Goal: Contribute content: Contribute content

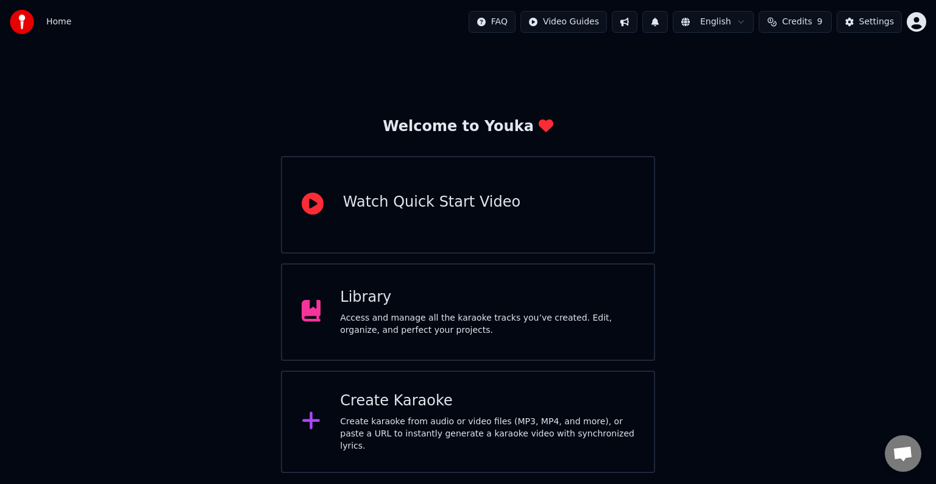
click at [380, 315] on div "Access and manage all the karaoke tracks you’ve created. Edit, organize, and pe…" at bounding box center [487, 324] width 294 height 24
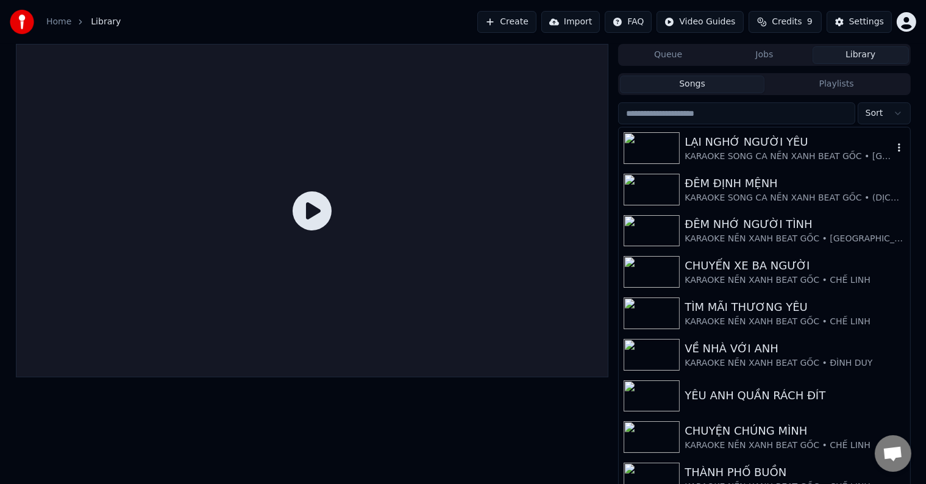
click at [735, 143] on div "LẠI NGHỚ NGƯỜI YÊU" at bounding box center [789, 141] width 208 height 17
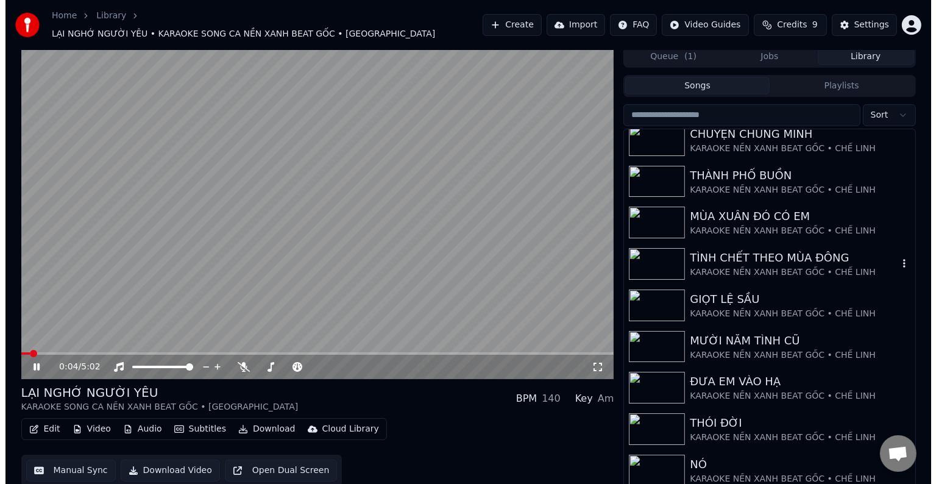
scroll to position [5, 0]
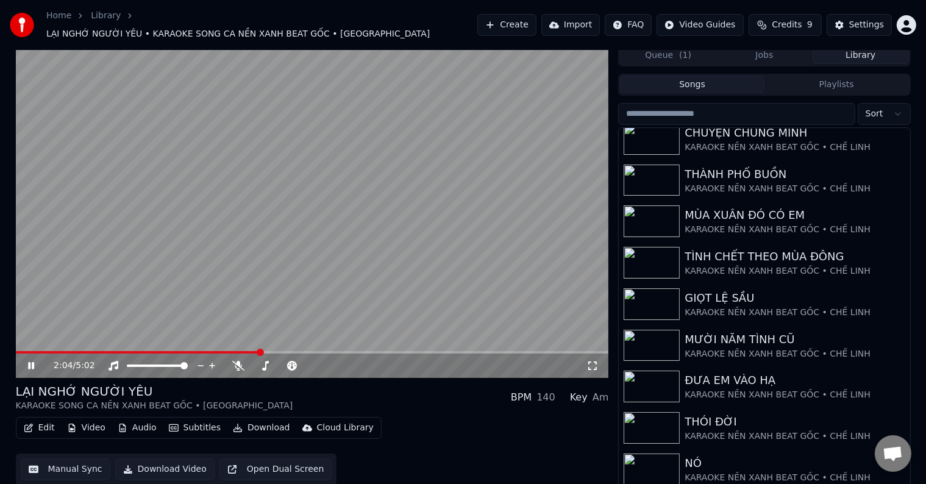
click at [173, 251] on video at bounding box center [312, 210] width 593 height 333
click at [863, 46] on button "Library" at bounding box center [861, 55] width 96 height 18
click at [517, 17] on button "Create" at bounding box center [506, 25] width 59 height 22
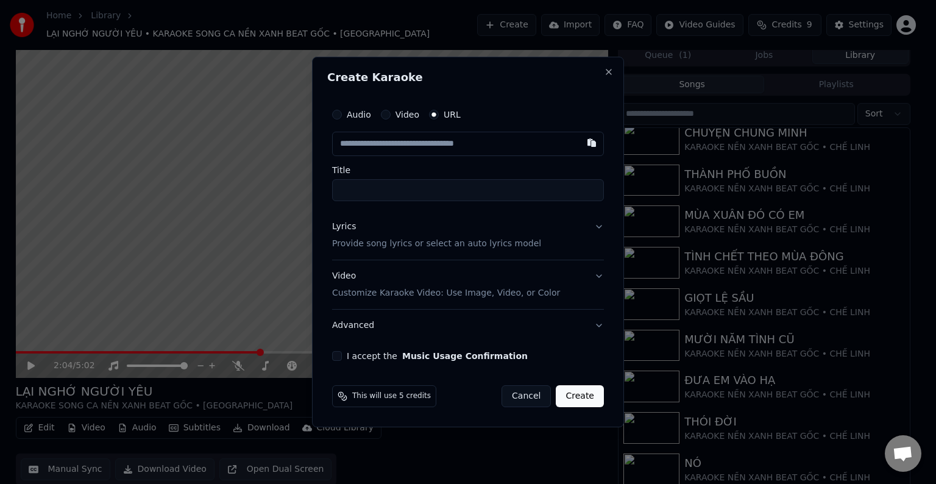
click at [385, 152] on input "text" at bounding box center [468, 144] width 272 height 24
type input "**********"
click at [383, 247] on p "Provide song lyrics or select an auto lyrics model" at bounding box center [436, 244] width 209 height 12
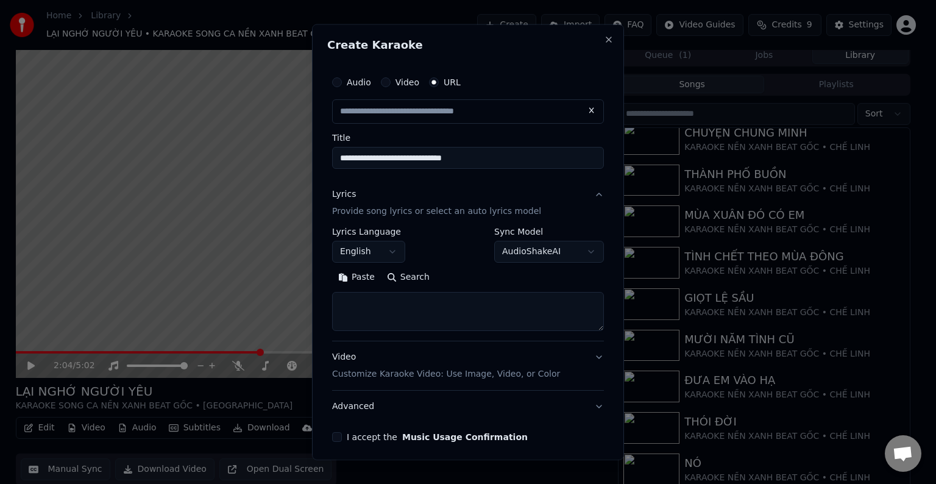
type input "**********"
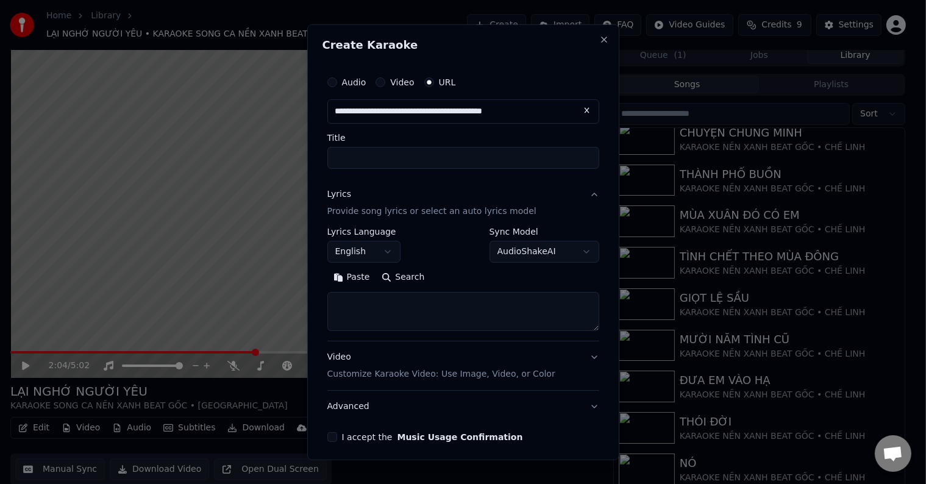
select select
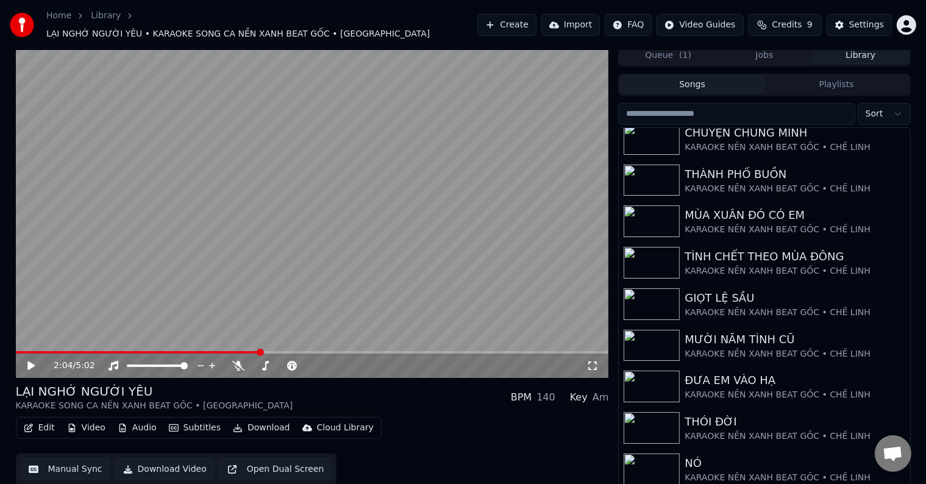
click at [520, 21] on button "Create" at bounding box center [506, 25] width 59 height 22
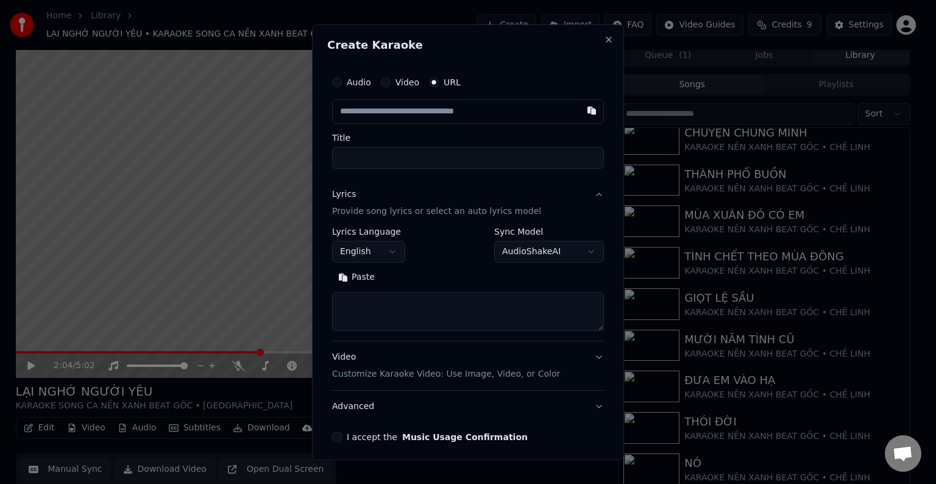
click at [417, 111] on input "text" at bounding box center [468, 111] width 272 height 24
type input "**********"
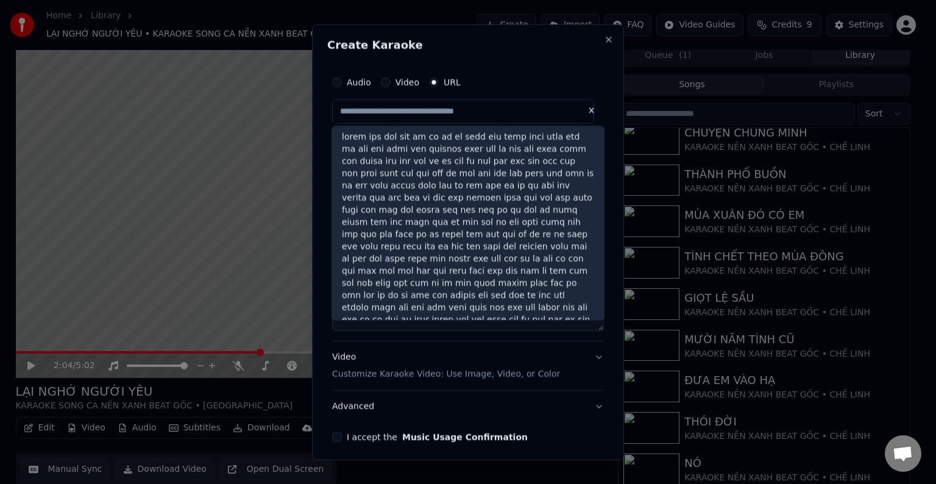
scroll to position [0, 0]
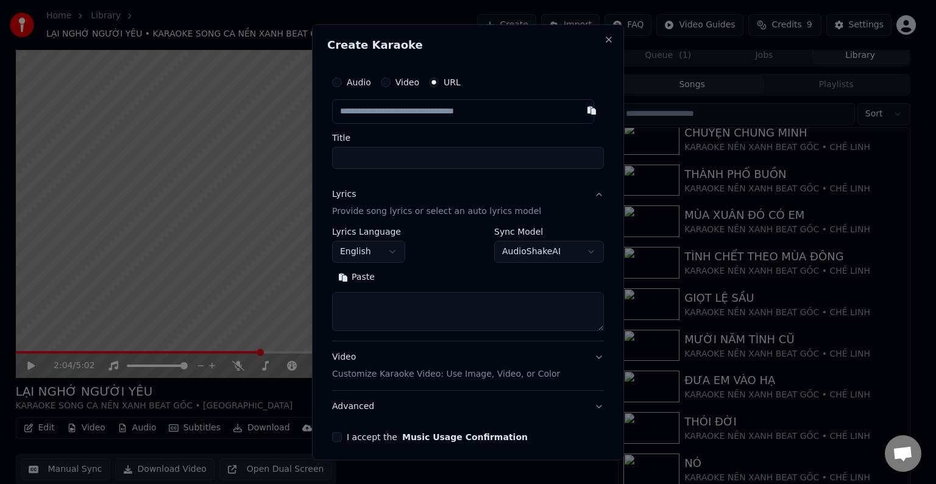
click at [383, 113] on input "text" at bounding box center [463, 111] width 262 height 24
paste input "**********"
type input "**********"
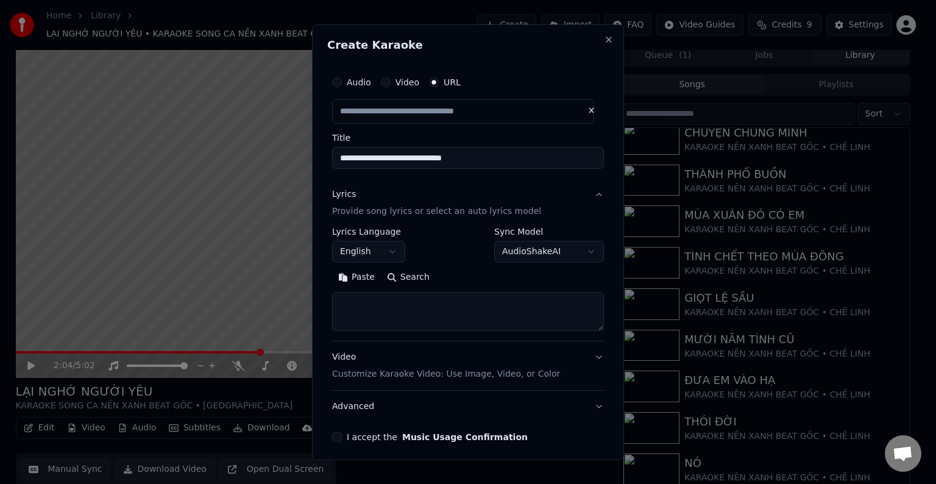
click at [358, 252] on button "English" at bounding box center [368, 252] width 73 height 22
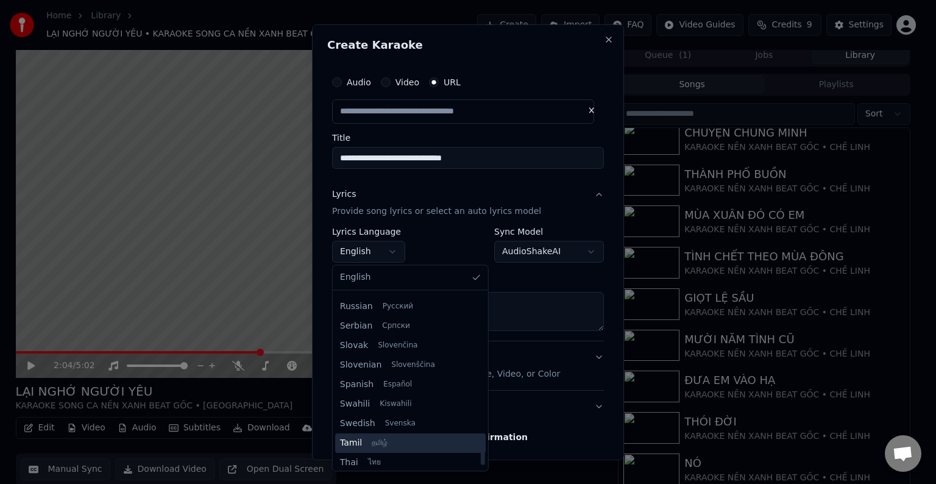
scroll to position [936, 0]
select select "**"
type input "**********"
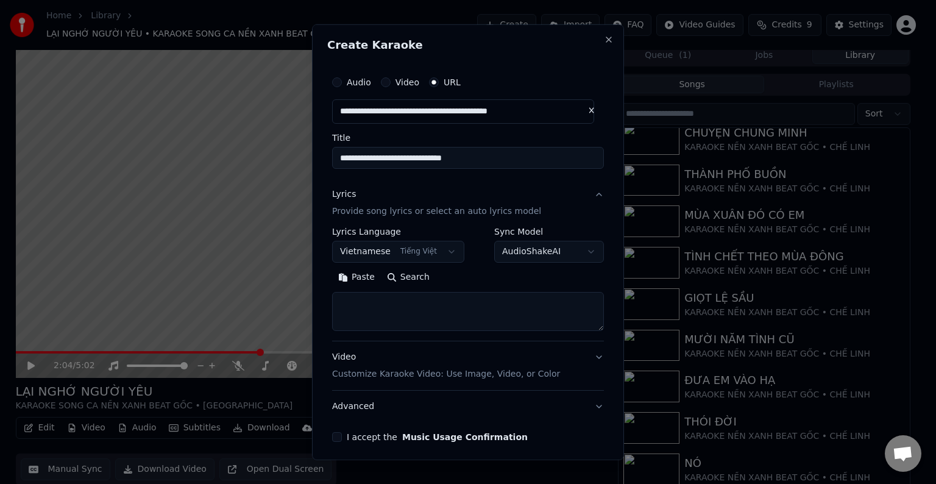
click at [377, 301] on textarea at bounding box center [468, 311] width 272 height 39
paste textarea "**********"
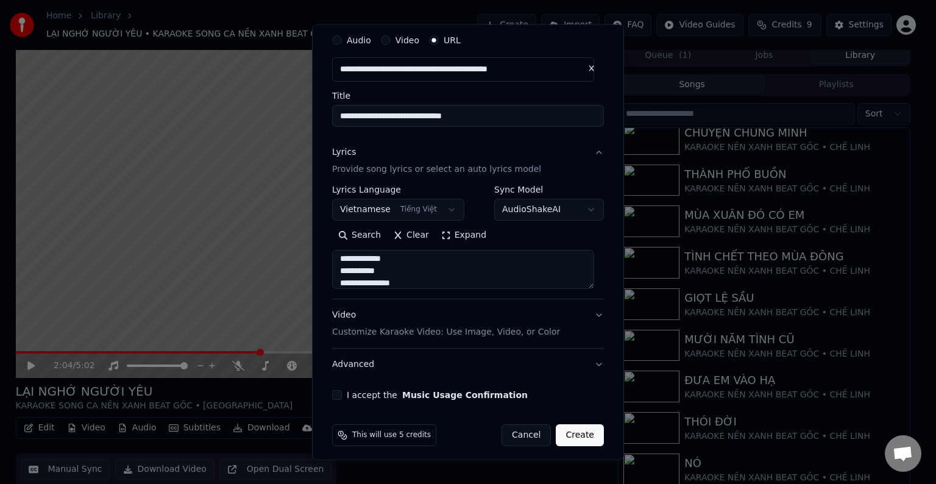
scroll to position [48, 0]
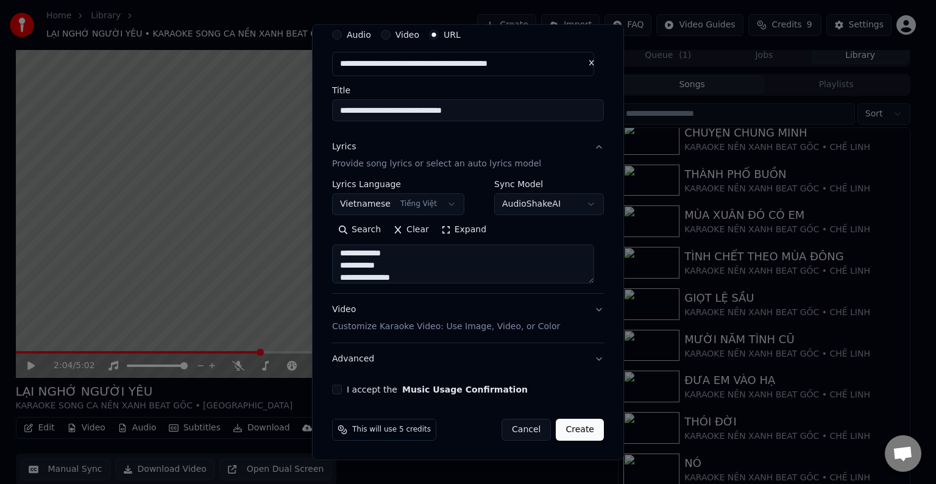
type textarea "**********"
click at [334, 387] on button "I accept the Music Usage Confirmation" at bounding box center [337, 390] width 10 height 10
click at [573, 428] on button "Create" at bounding box center [580, 430] width 48 height 22
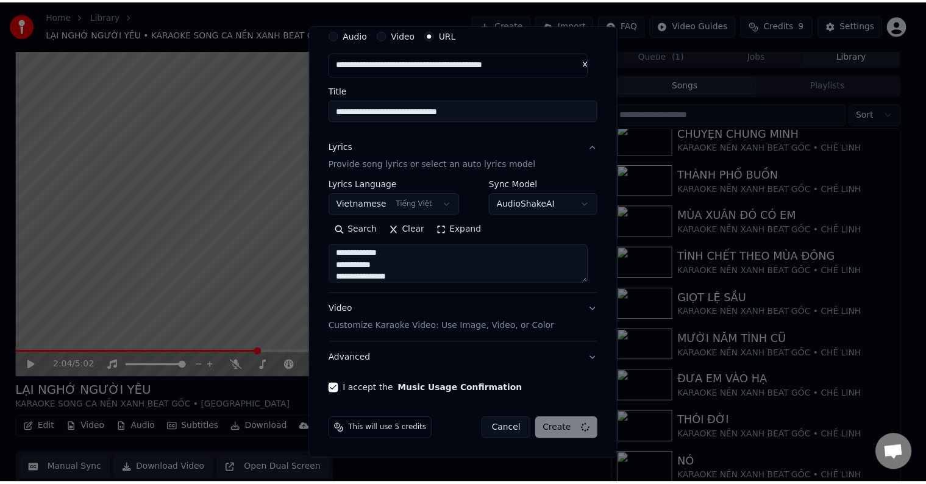
scroll to position [1, 0]
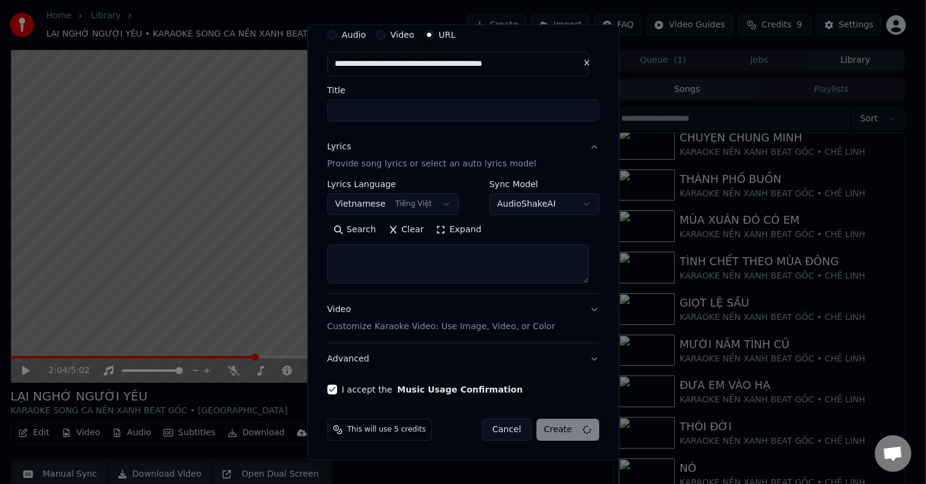
select select
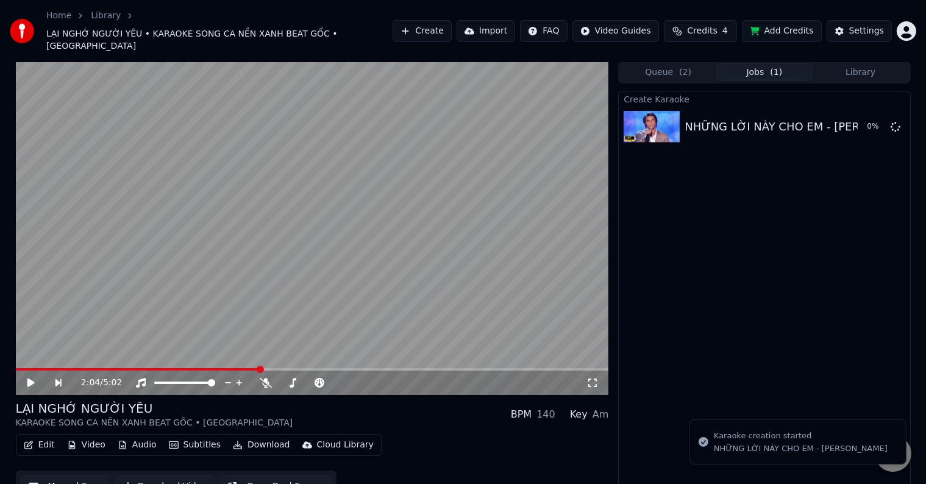
scroll to position [7, 0]
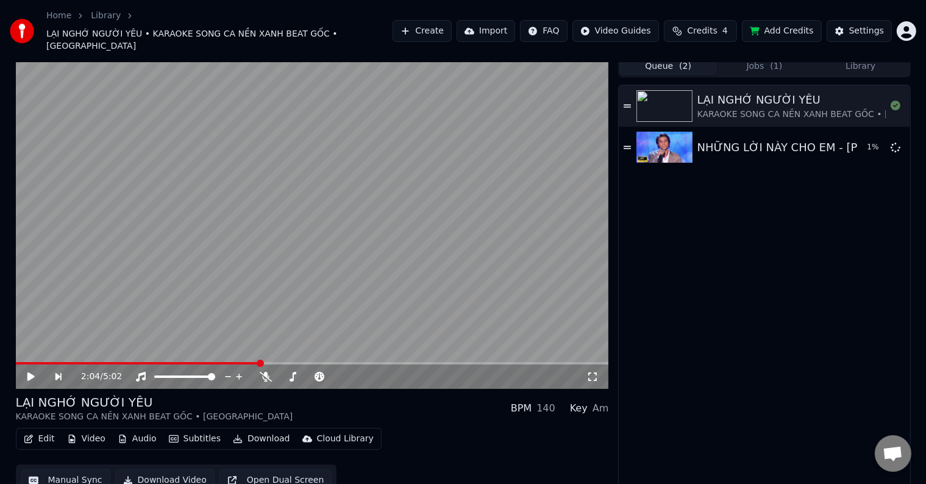
click at [669, 57] on button "Queue ( 2 )" at bounding box center [668, 66] width 96 height 18
click at [767, 57] on button "Jobs ( 1 )" at bounding box center [764, 66] width 96 height 18
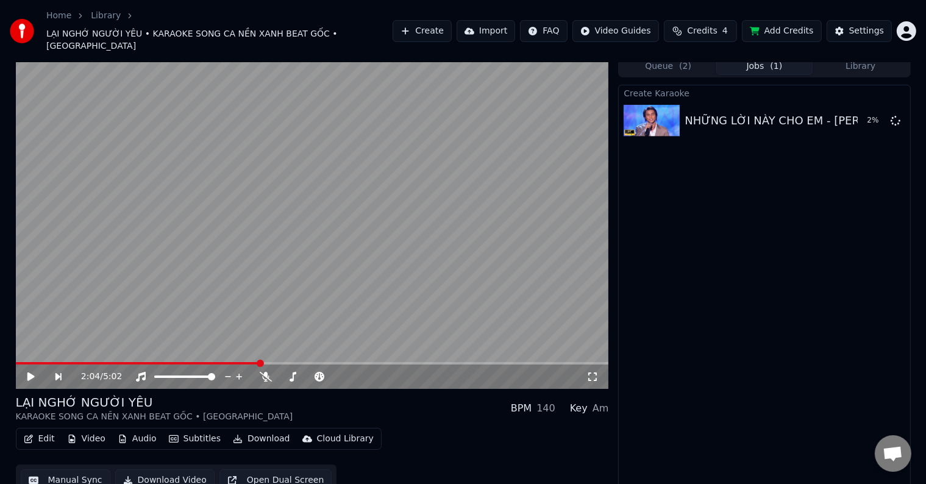
click at [669, 57] on button "Queue ( 2 )" at bounding box center [668, 66] width 96 height 18
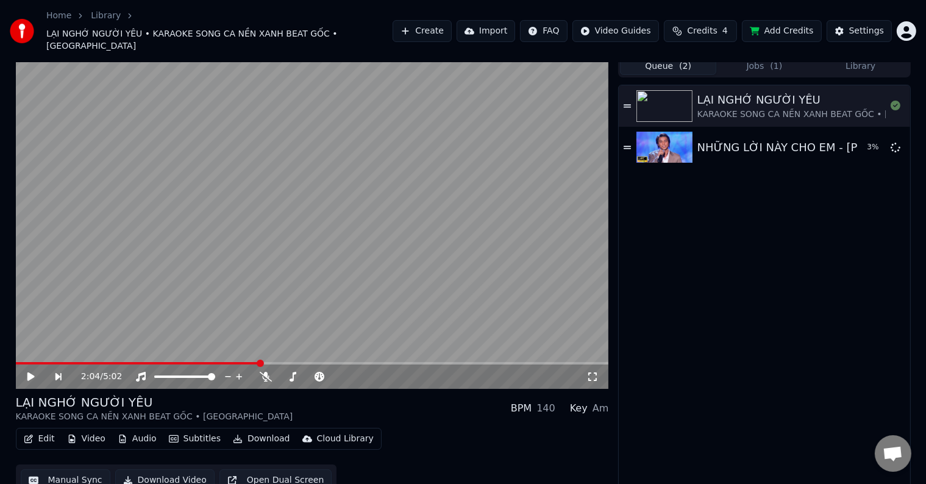
click at [861, 57] on button "Library" at bounding box center [861, 66] width 96 height 18
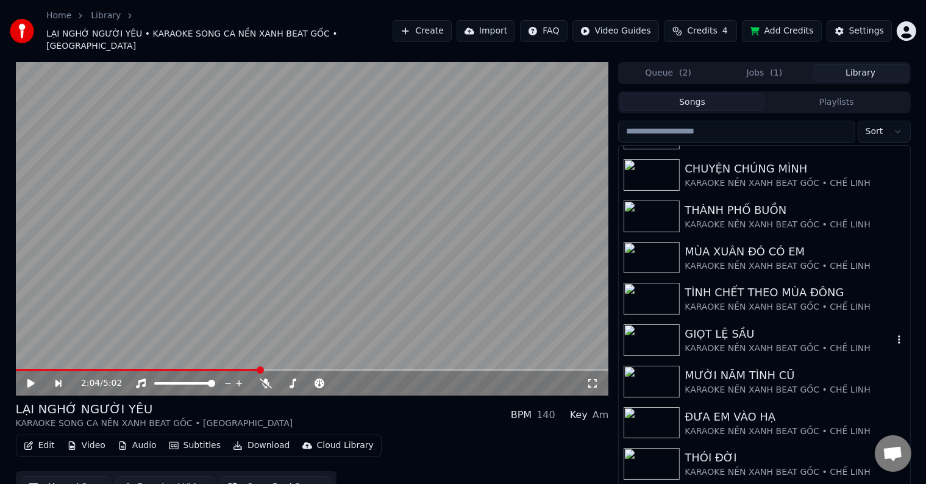
scroll to position [299, 0]
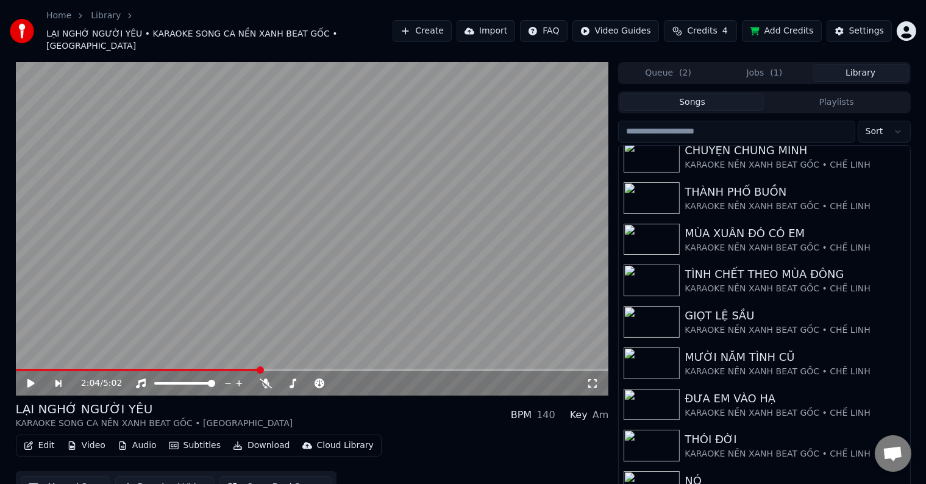
click at [668, 65] on button "Queue ( 2 )" at bounding box center [668, 73] width 96 height 18
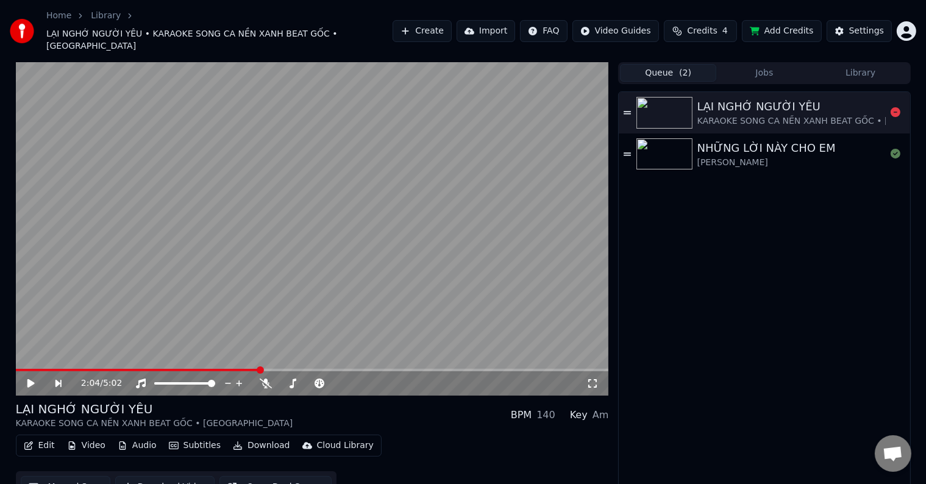
click at [743, 98] on div "LẠI NGHỚ NGƯỜI YÊU" at bounding box center [835, 106] width 277 height 17
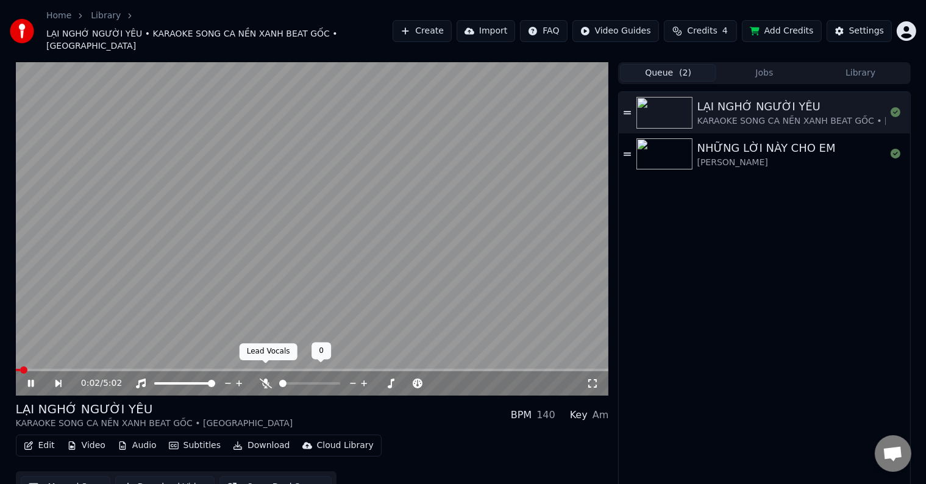
click at [263, 379] on icon at bounding box center [266, 384] width 12 height 10
click at [63, 354] on video at bounding box center [312, 228] width 593 height 333
click at [71, 366] on span at bounding box center [73, 369] width 7 height 7
click at [29, 379] on icon at bounding box center [30, 383] width 7 height 9
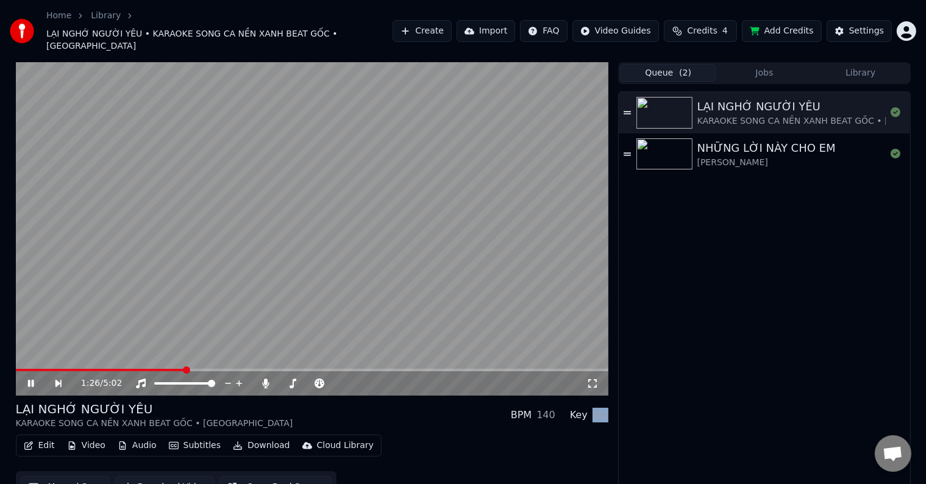
drag, startPoint x: 594, startPoint y: 402, endPoint x: 610, endPoint y: 404, distance: 16.0
click at [610, 404] on div "1:26 / 5:02 LẠI NGHỚ NGƯỜI YÊU KARAOKE SONG CA NỀN XANH BEAT GỐC • ĐAN GUYÊN BP…" at bounding box center [463, 282] width 914 height 441
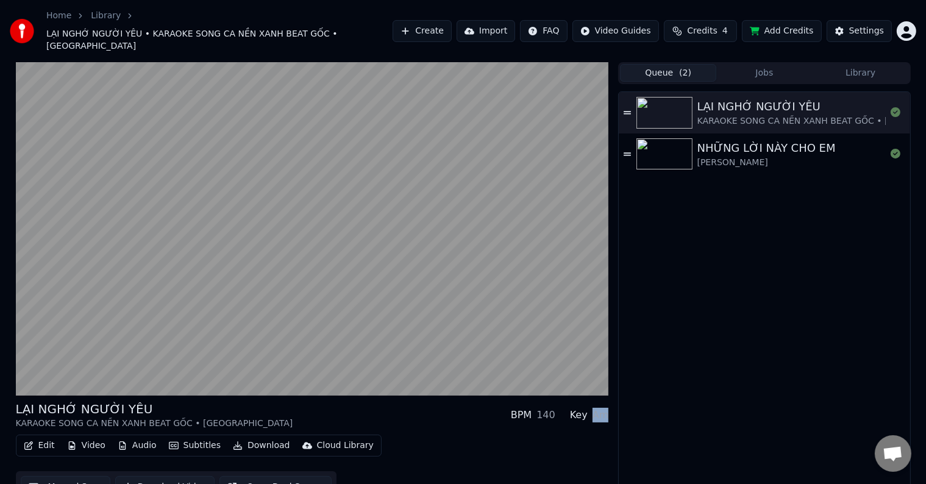
copy div "Am"
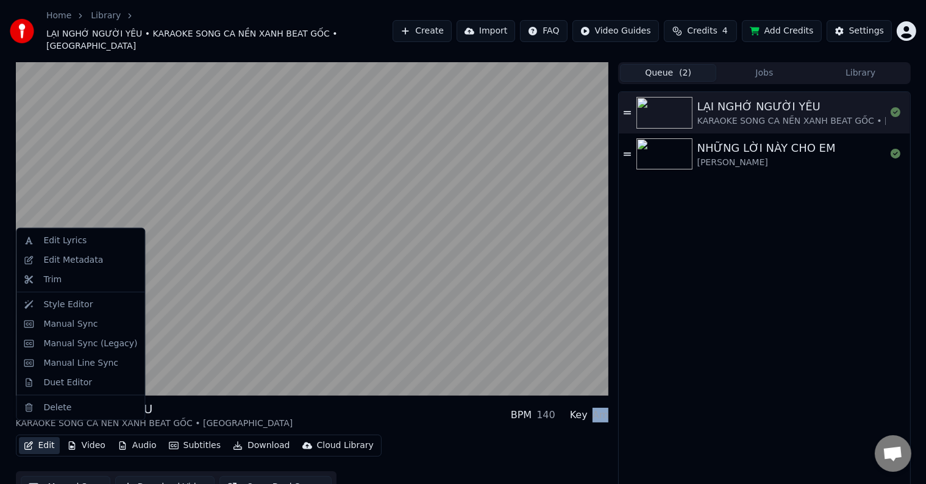
click at [44, 437] on button "Edit" at bounding box center [39, 445] width 41 height 17
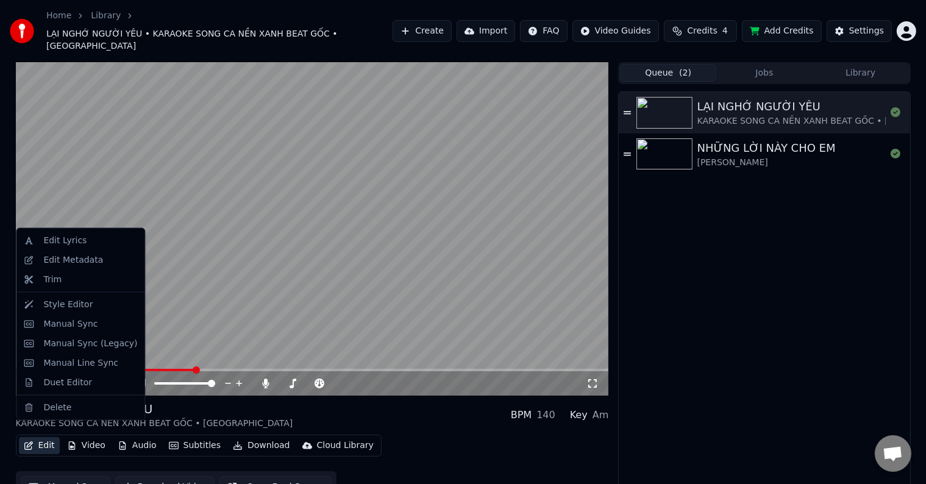
drag, startPoint x: 749, startPoint y: 230, endPoint x: 853, endPoint y: 158, distance: 126.3
click at [749, 231] on div "LẠI NGHỚ NGƯỜI YÊU KARAOKE SONG CA NỀN XANH BEAT GỐC • ĐAN GUYÊN NHỮNG LỜI NÀY …" at bounding box center [764, 297] width 291 height 410
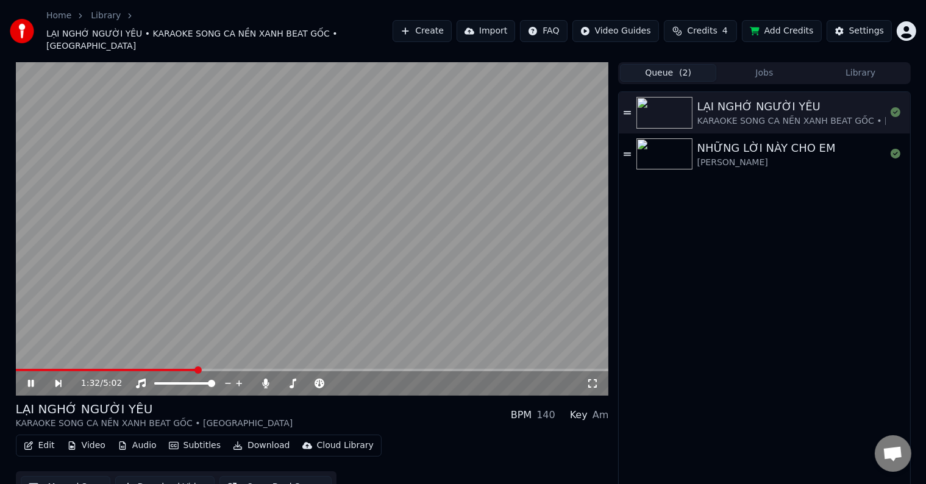
click at [859, 64] on button "Library" at bounding box center [861, 73] width 96 height 18
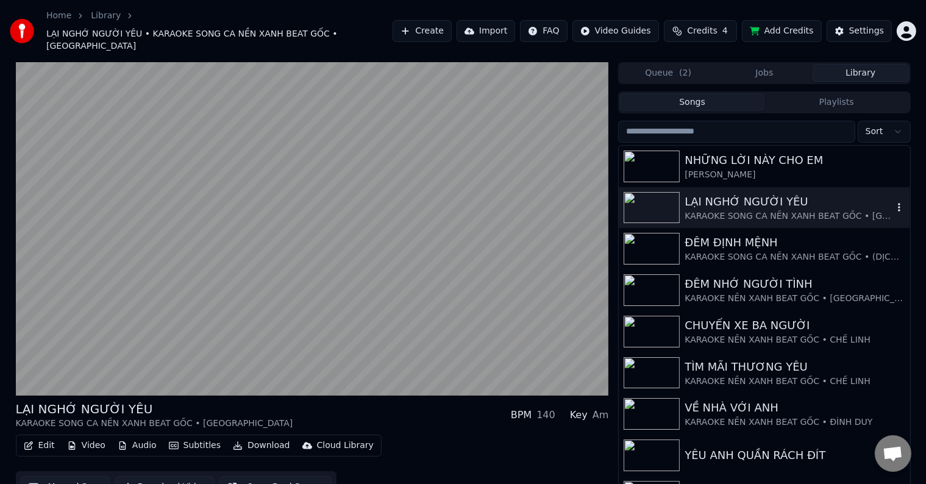
click at [751, 210] on div "KARAOKE SONG CA NỀN XANH BEAT GỐC • [GEOGRAPHIC_DATA]" at bounding box center [789, 216] width 208 height 12
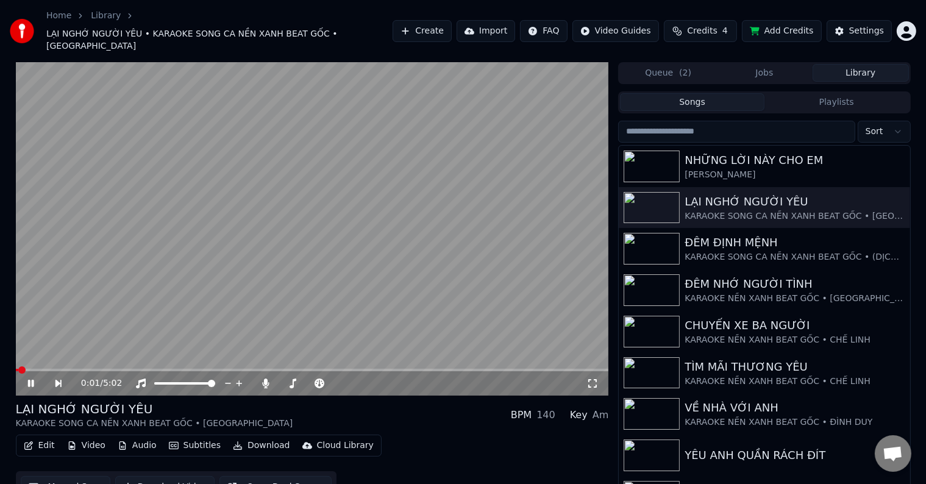
click at [42, 437] on button "Edit" at bounding box center [39, 445] width 41 height 17
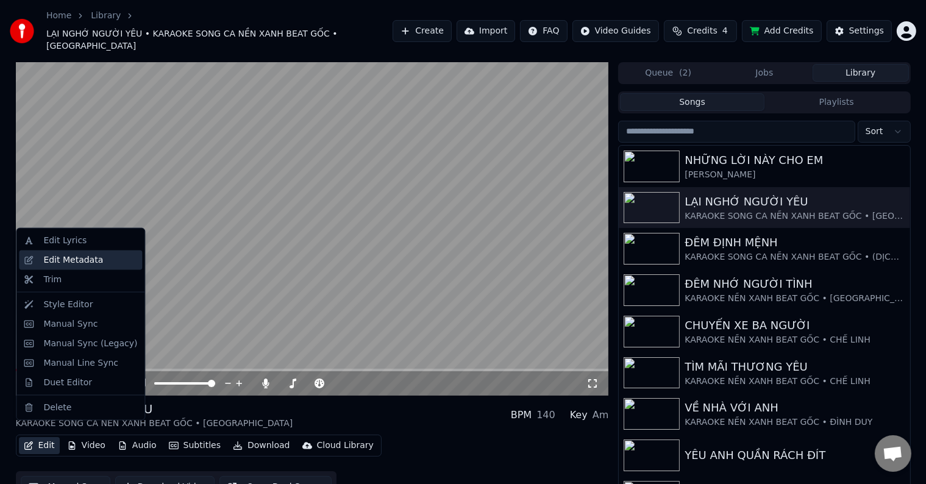
click at [78, 257] on div "Edit Metadata" at bounding box center [73, 260] width 60 height 12
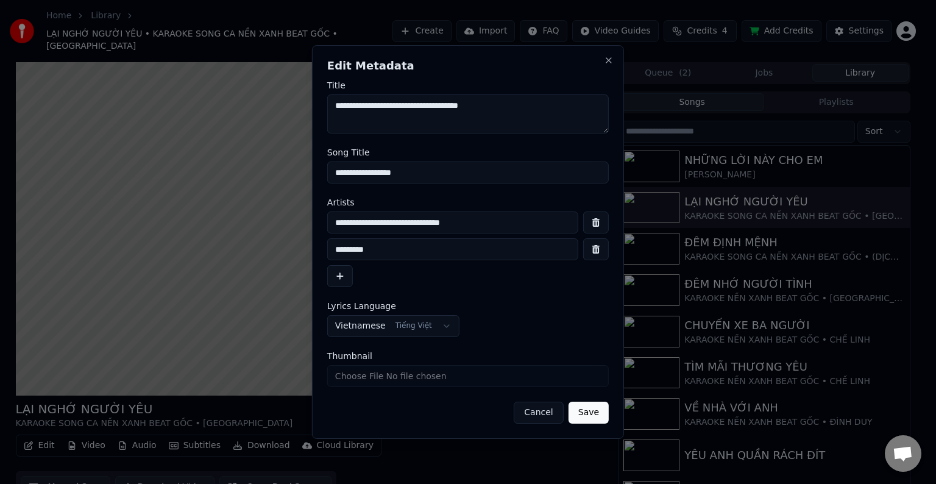
drag, startPoint x: 332, startPoint y: 221, endPoint x: 544, endPoint y: 224, distance: 211.5
click at [544, 224] on input "**********" at bounding box center [452, 223] width 251 height 22
click at [536, 416] on button "Cancel" at bounding box center [538, 413] width 49 height 22
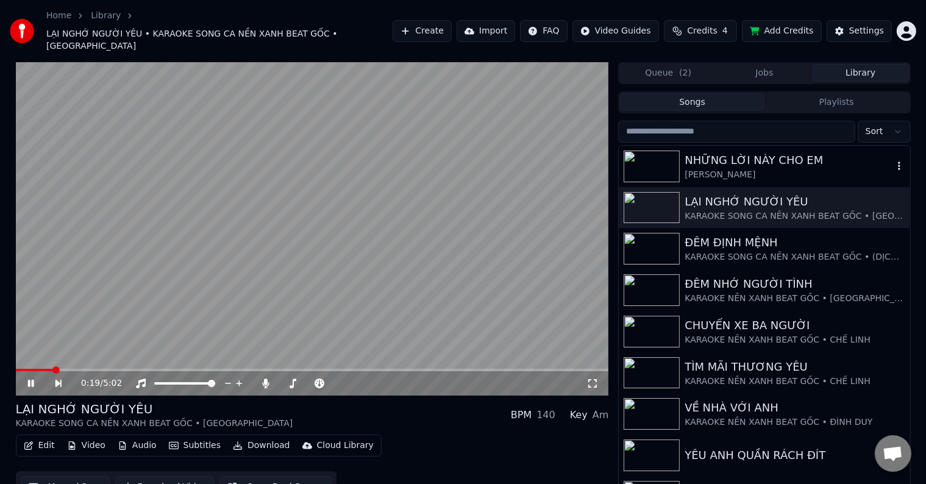
click at [765, 152] on div "NHỮNG LỜI NÀY CHO EM" at bounding box center [789, 160] width 208 height 17
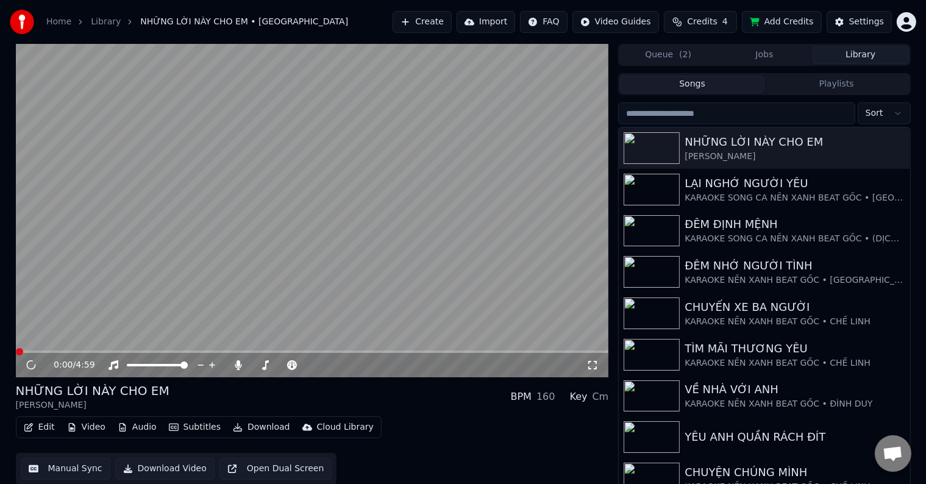
click at [46, 429] on button "Edit" at bounding box center [39, 427] width 41 height 17
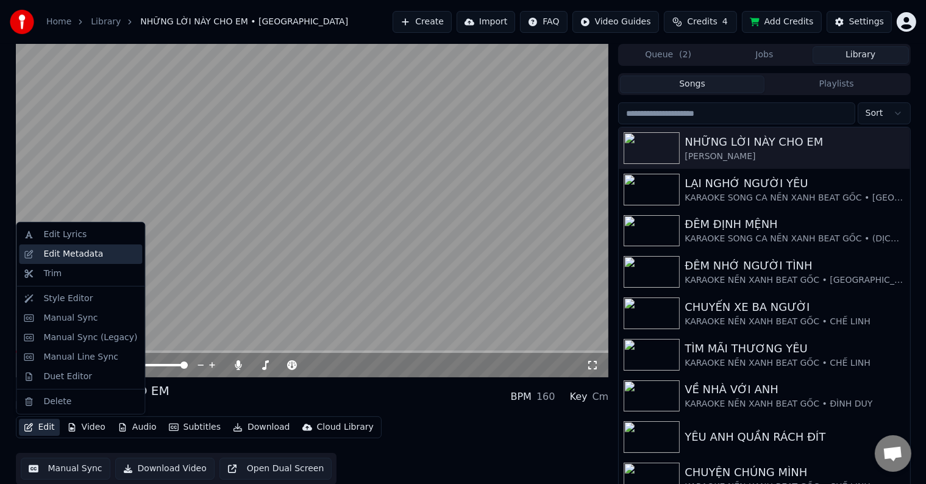
click at [76, 254] on div "Edit Metadata" at bounding box center [73, 254] width 60 height 12
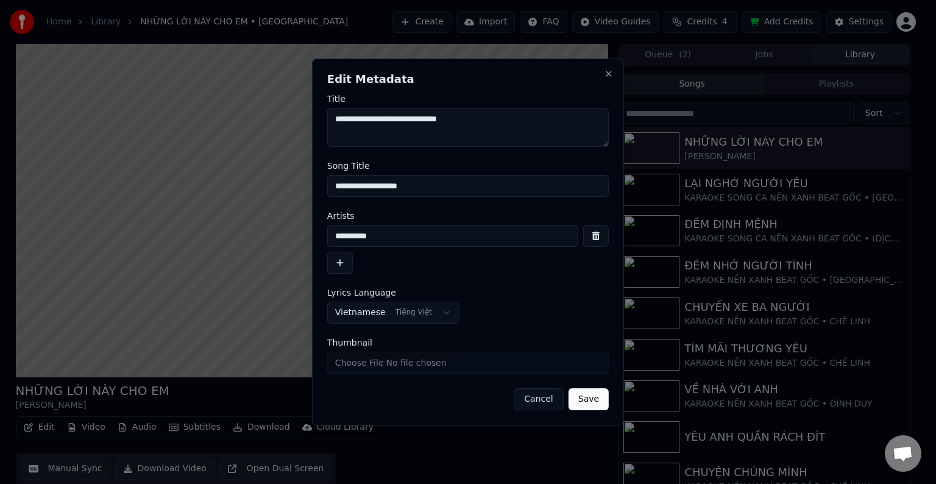
click at [430, 235] on input "**********" at bounding box center [452, 236] width 251 height 22
click at [340, 265] on button "button" at bounding box center [340, 263] width 26 height 22
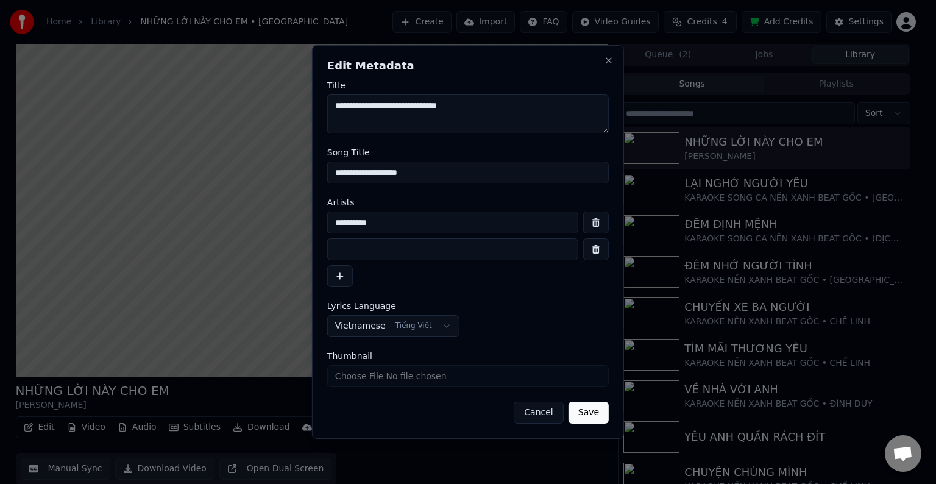
click at [335, 222] on input "**********" at bounding box center [452, 223] width 251 height 22
paste input "**********"
drag, startPoint x: 563, startPoint y: 223, endPoint x: 496, endPoint y: 227, distance: 67.2
click at [496, 227] on input "**********" at bounding box center [452, 223] width 251 height 22
type input "**********"
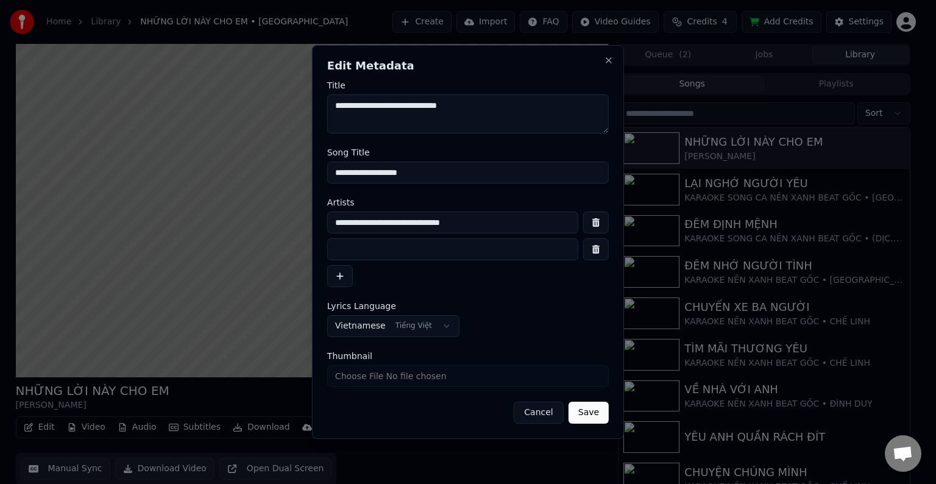
click at [375, 258] on input at bounding box center [452, 249] width 251 height 22
paste input "**********"
type input "**********"
click at [588, 416] on button "Save" at bounding box center [589, 413] width 40 height 22
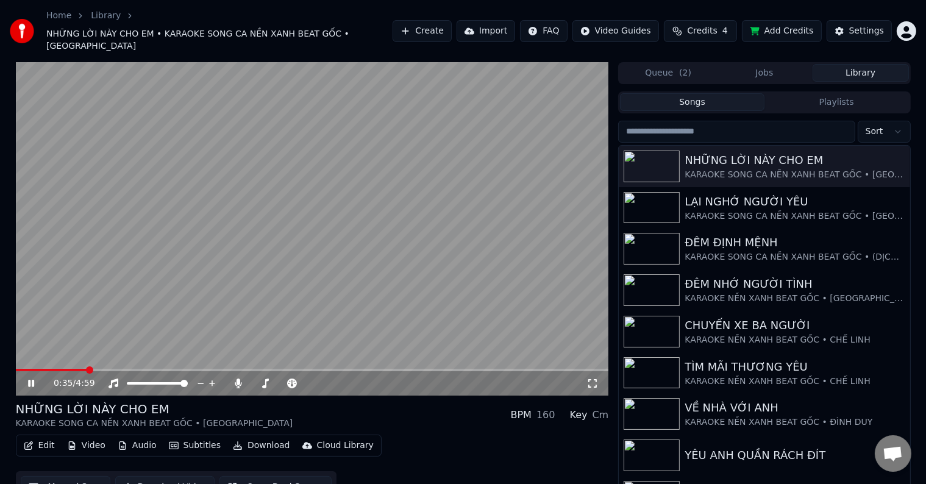
click at [120, 356] on video at bounding box center [312, 228] width 593 height 333
click at [121, 369] on span at bounding box center [312, 370] width 593 height 2
click at [148, 356] on video at bounding box center [312, 228] width 593 height 333
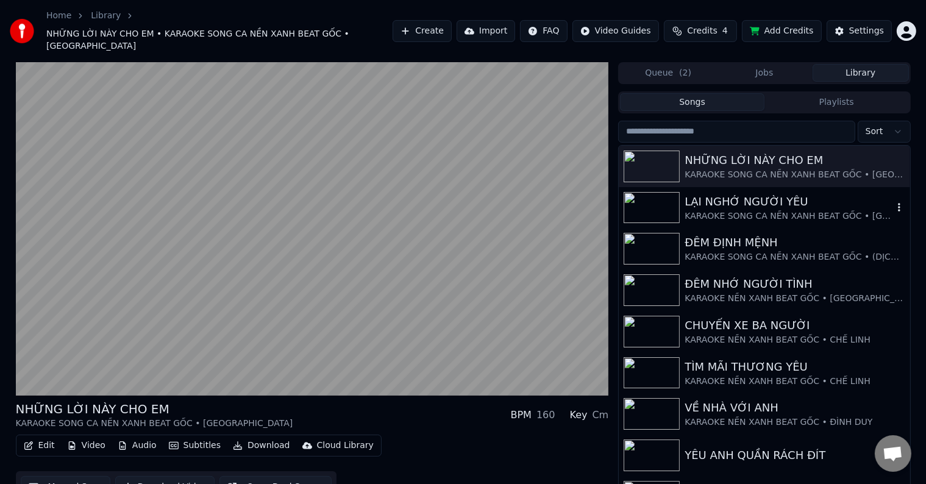
click at [734, 193] on div "LẠI NGHỚ NGƯỜI YÊU" at bounding box center [789, 201] width 208 height 17
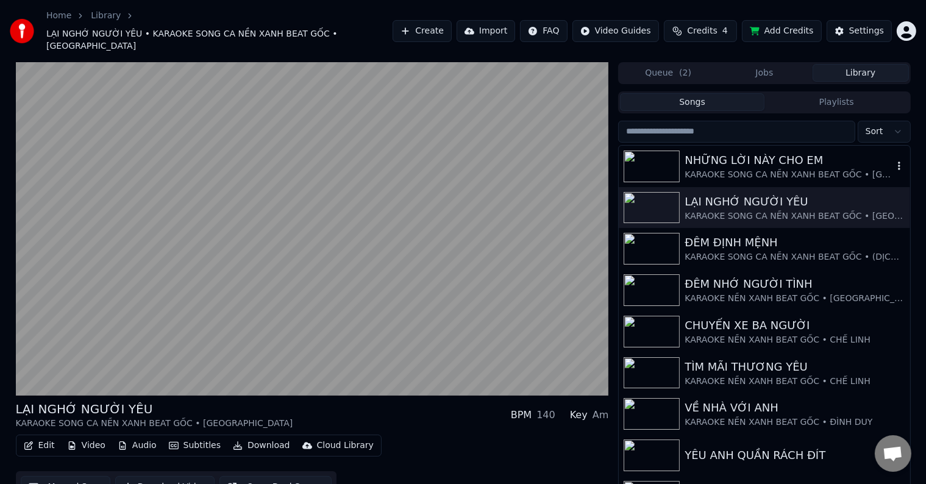
click at [736, 152] on div "NHỮNG LỜI NÀY CHO EM" at bounding box center [789, 160] width 208 height 17
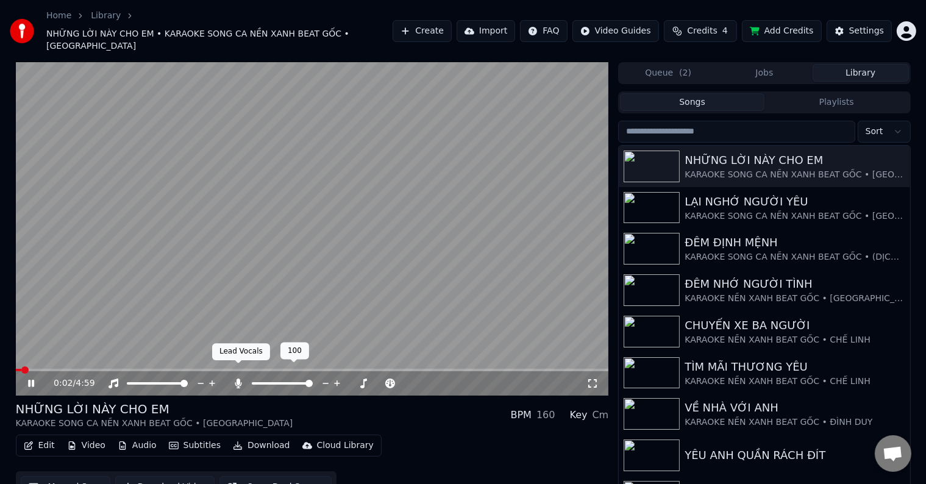
click at [237, 379] on icon at bounding box center [238, 384] width 12 height 10
click at [757, 195] on div "LẠI NGHỚ NGƯỜI YÊU" at bounding box center [789, 201] width 208 height 17
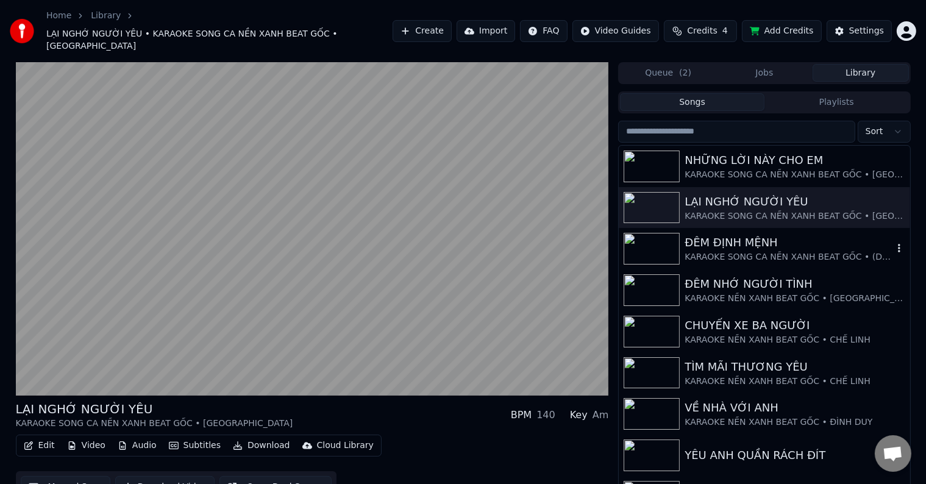
click at [756, 236] on div "ĐÊM ĐỊNH MỆNH" at bounding box center [789, 242] width 208 height 17
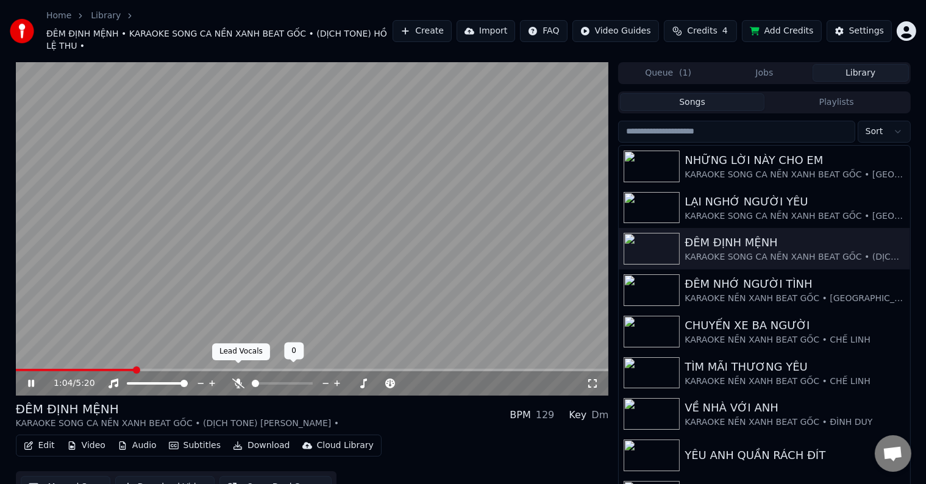
click at [237, 379] on icon at bounding box center [238, 384] width 12 height 10
click at [78, 369] on span at bounding box center [47, 370] width 63 height 2
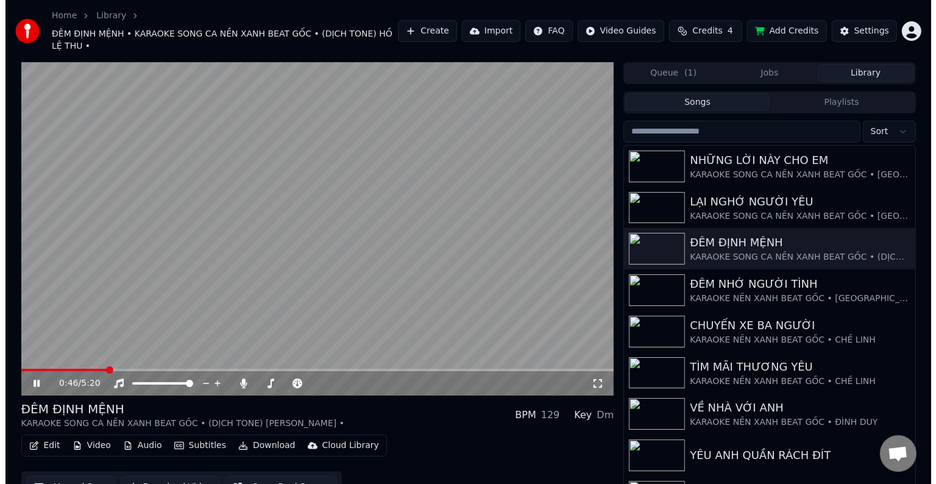
scroll to position [12, 0]
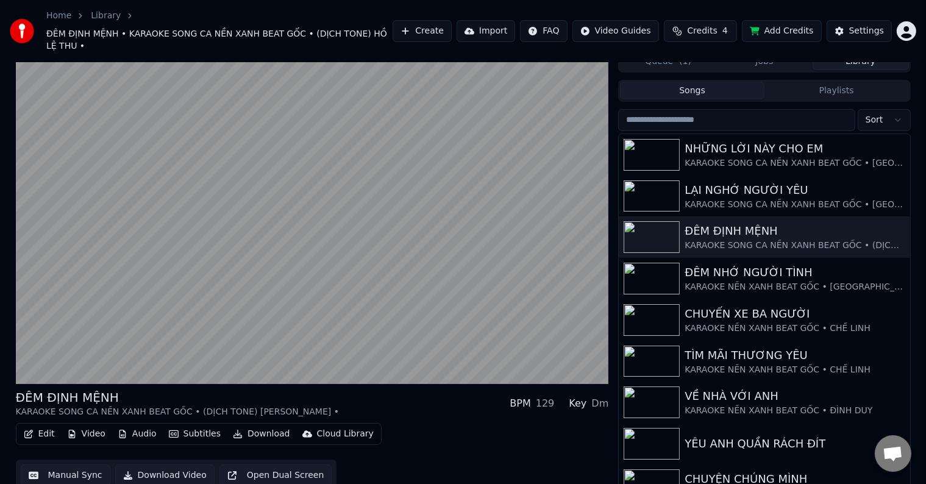
click at [138, 425] on button "Audio" at bounding box center [137, 433] width 49 height 17
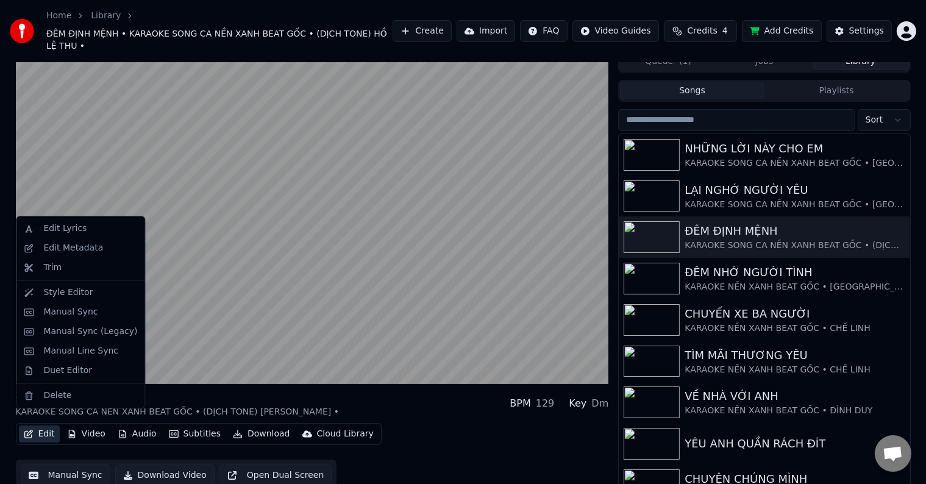
click at [42, 425] on button "Edit" at bounding box center [39, 433] width 41 height 17
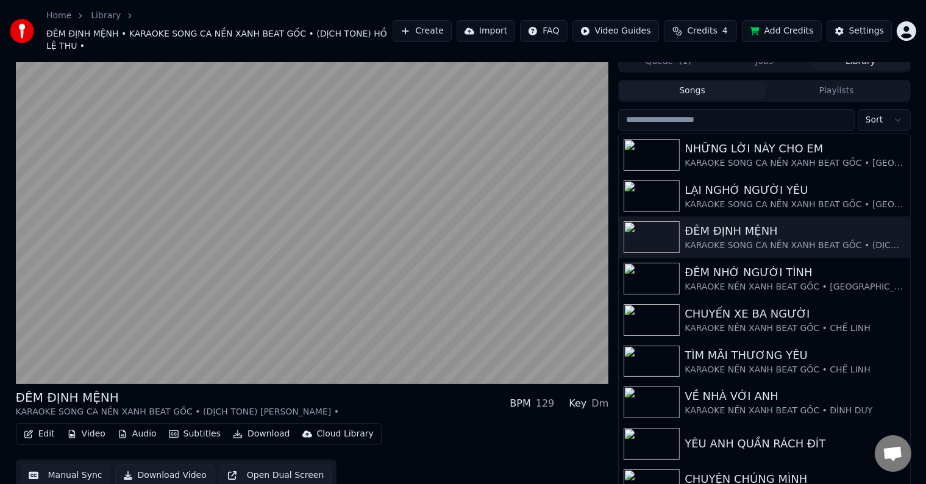
click at [42, 425] on button "Edit" at bounding box center [39, 433] width 41 height 17
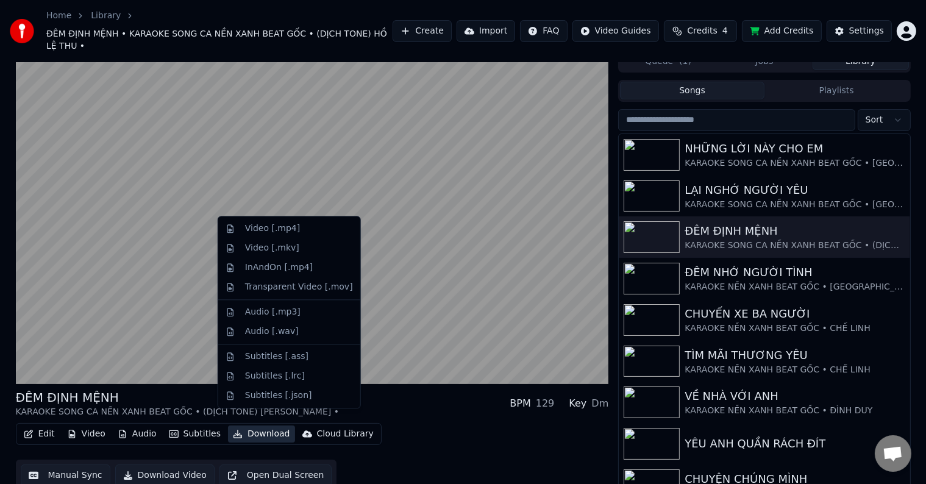
click at [379, 389] on div "ĐÊM ĐỊNH MỆNH KARAOKE SONG CA NỀN XANH BEAT GỐC • (DỊCH TONE) HỒ LỆ THU • BPM 1…" at bounding box center [312, 403] width 593 height 29
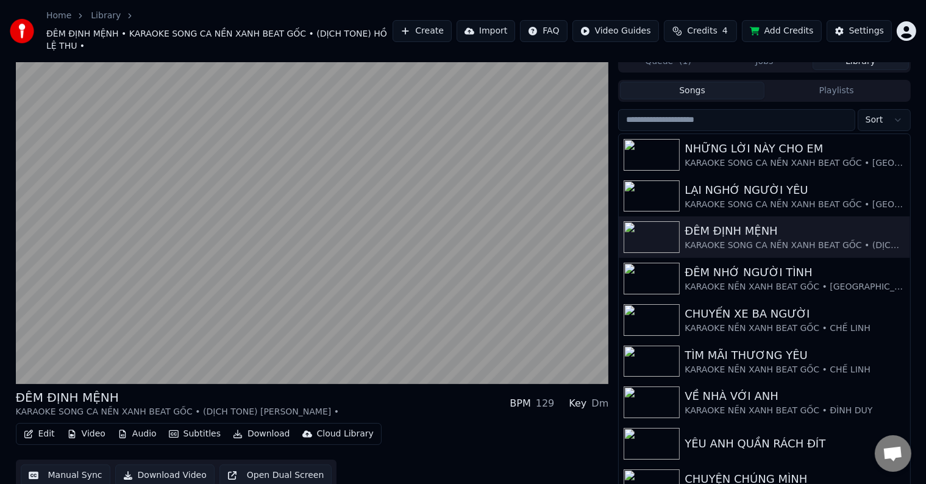
click at [47, 425] on button "Edit" at bounding box center [39, 433] width 41 height 17
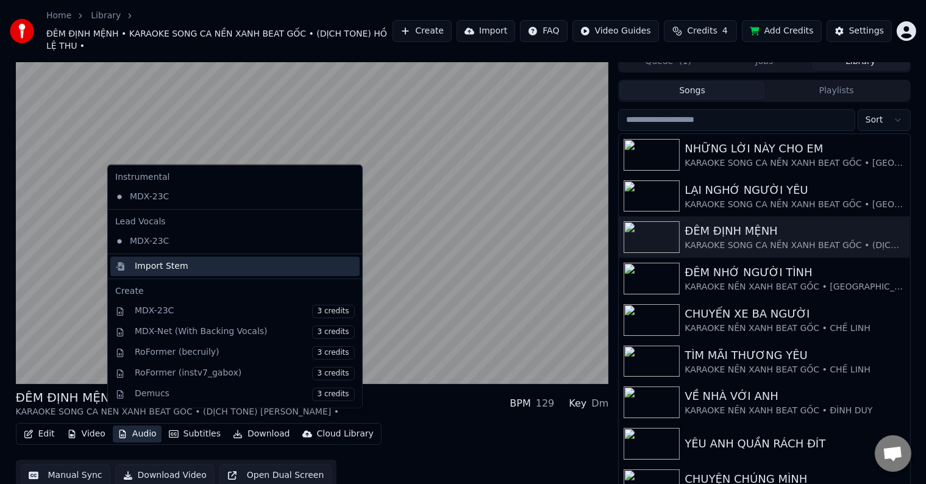
click at [158, 265] on div "Import Stem" at bounding box center [162, 266] width 54 height 12
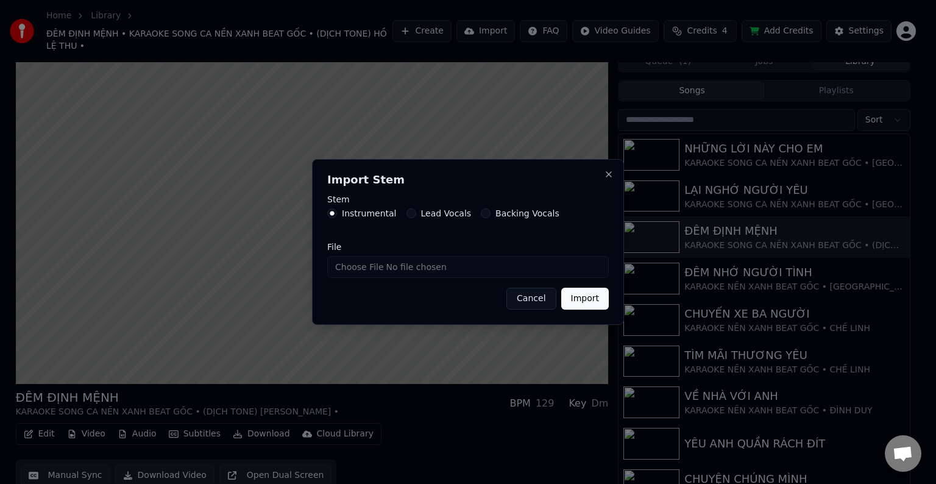
click at [355, 215] on label "Instrumental" at bounding box center [369, 213] width 55 height 9
click at [337, 215] on button "Instrumental" at bounding box center [332, 213] width 10 height 10
click at [353, 267] on input "File" at bounding box center [468, 267] width 282 height 22
type input "**********"
click at [585, 297] on button "Import" at bounding box center [585, 299] width 48 height 22
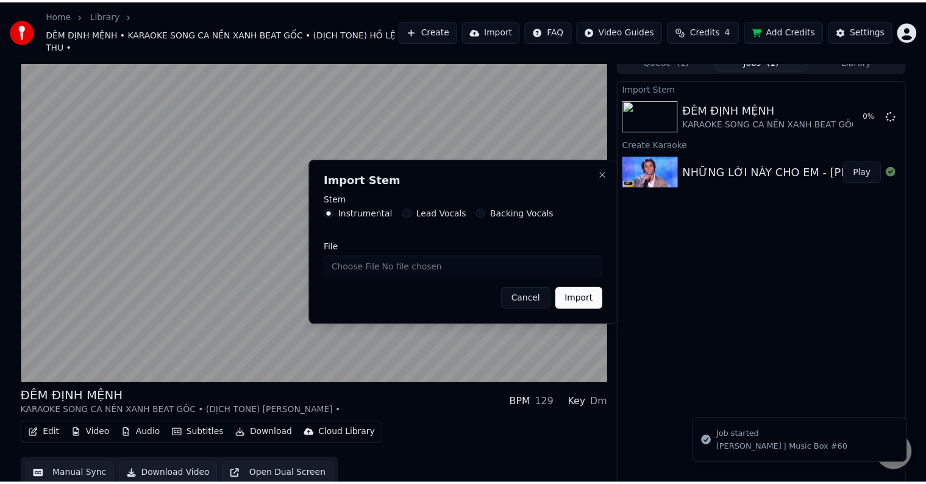
scroll to position [7, 0]
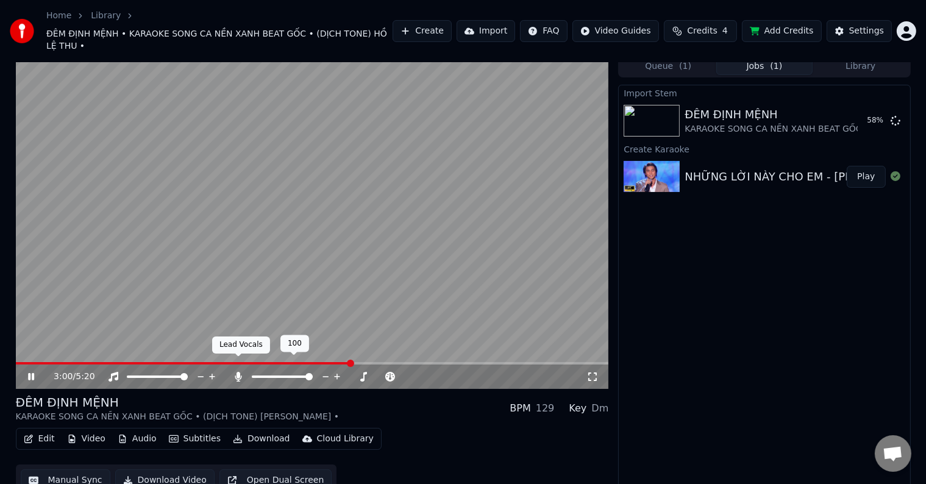
click at [235, 372] on icon at bounding box center [238, 377] width 12 height 10
click at [29, 373] on icon at bounding box center [31, 376] width 6 height 7
click at [863, 57] on button "Library" at bounding box center [861, 66] width 96 height 18
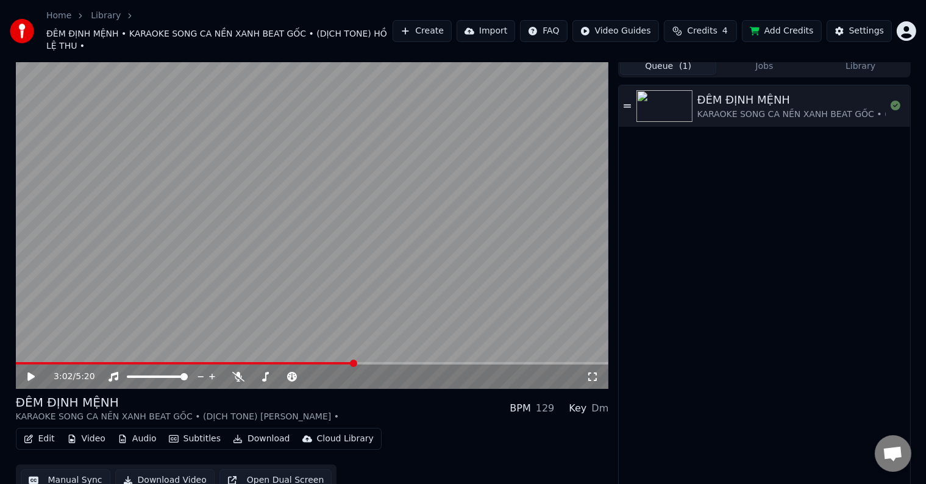
click at [669, 57] on button "Queue ( 1 )" at bounding box center [668, 66] width 96 height 18
click at [749, 93] on div "ĐÊM ĐỊNH MỆNH" at bounding box center [859, 99] width 324 height 17
click at [83, 349] on video at bounding box center [312, 221] width 593 height 333
click at [96, 360] on span at bounding box center [97, 363] width 7 height 7
click at [29, 372] on icon at bounding box center [30, 376] width 7 height 9
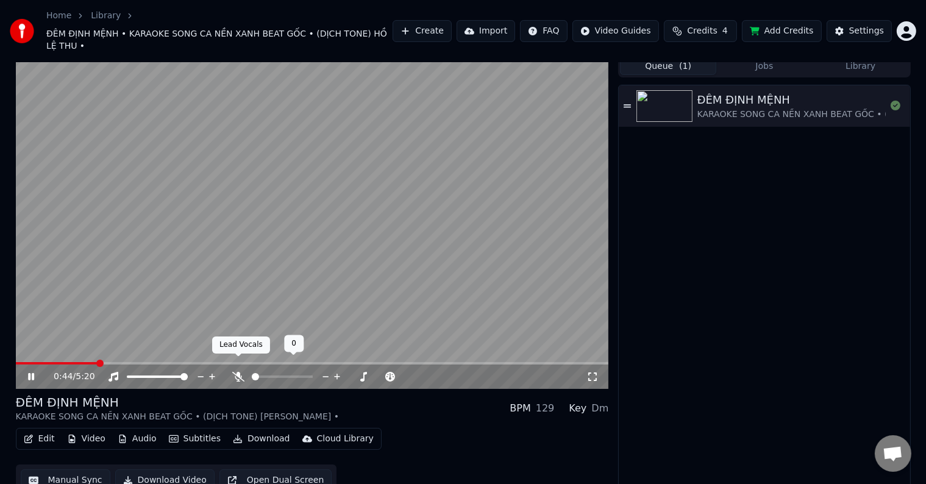
click at [238, 372] on icon at bounding box center [238, 377] width 12 height 10
click at [263, 372] on icon at bounding box center [265, 377] width 7 height 10
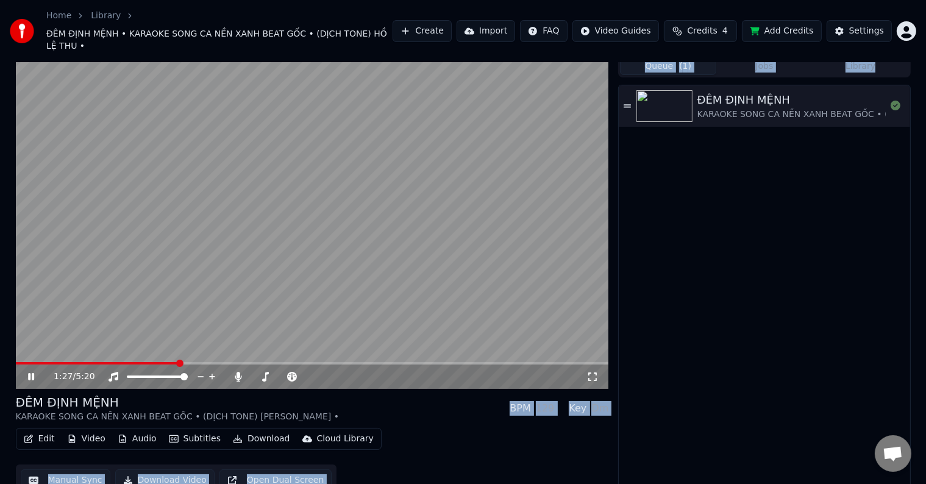
drag, startPoint x: 322, startPoint y: 344, endPoint x: 333, endPoint y: 345, distance: 11.6
click at [266, 372] on icon at bounding box center [265, 377] width 7 height 10
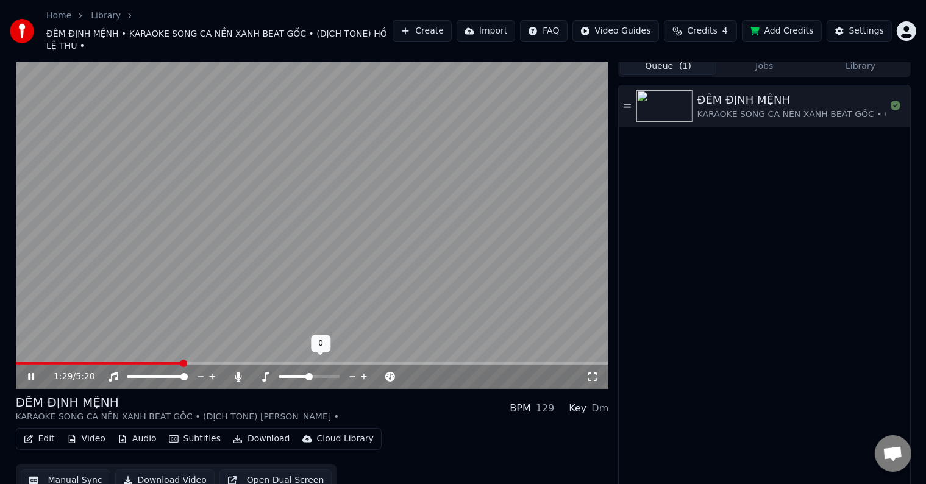
click at [266, 372] on icon at bounding box center [265, 377] width 7 height 10
click at [363, 371] on icon at bounding box center [364, 377] width 12 height 12
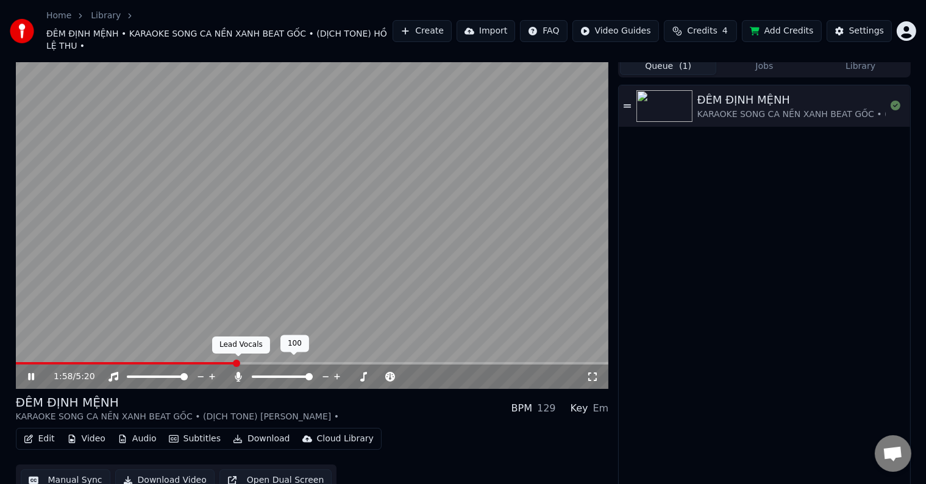
click at [236, 372] on icon at bounding box center [238, 377] width 12 height 10
click at [263, 372] on icon at bounding box center [265, 377] width 12 height 10
click at [235, 372] on icon at bounding box center [238, 377] width 12 height 10
click at [263, 372] on icon at bounding box center [265, 377] width 12 height 10
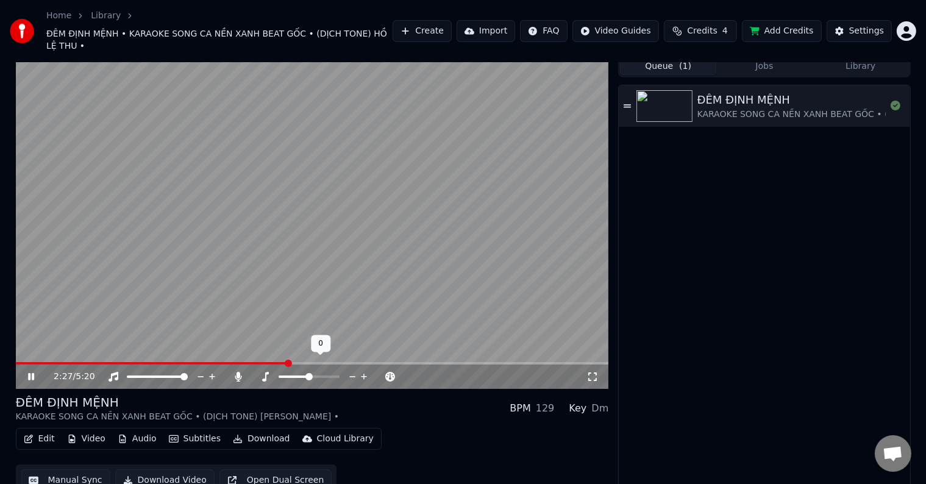
click at [363, 371] on icon at bounding box center [364, 377] width 12 height 12
drag, startPoint x: 595, startPoint y: 394, endPoint x: 619, endPoint y: 424, distance: 38.7
click at [609, 394] on div "2:31 / 5:20 ĐÊM ĐỊNH MỆNH KARAOKE SONG CA NỀN XANH BEAT GỐC • (DỊCH TONE) HỒ LỆ…" at bounding box center [463, 275] width 914 height 441
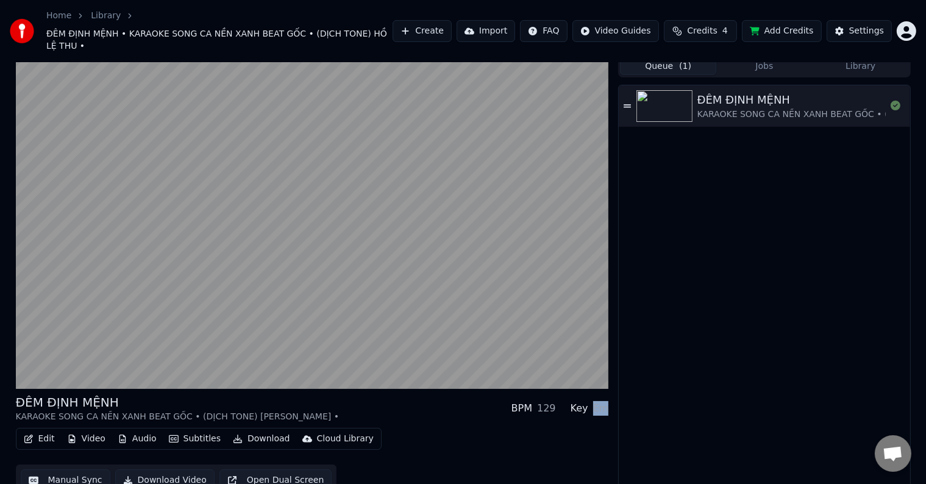
copy div "Em"
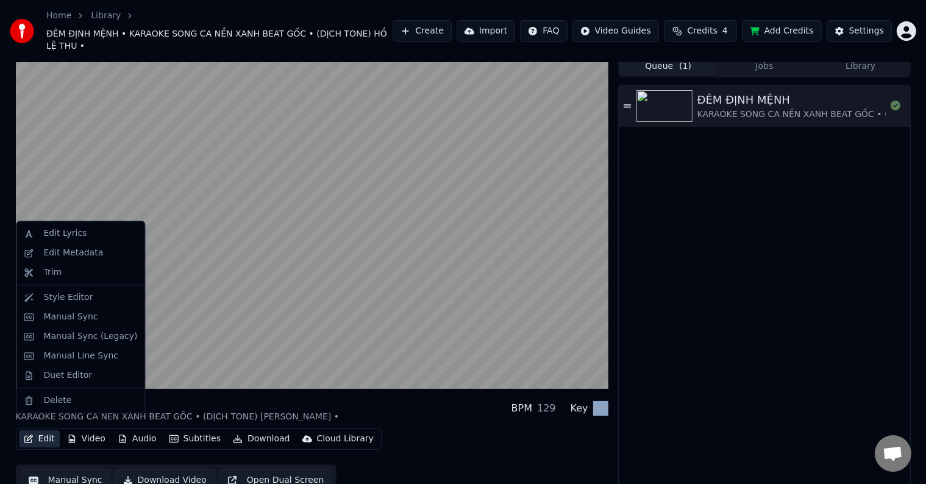
click at [45, 430] on button "Edit" at bounding box center [39, 438] width 41 height 17
click at [62, 254] on div "Edit Metadata" at bounding box center [73, 253] width 60 height 12
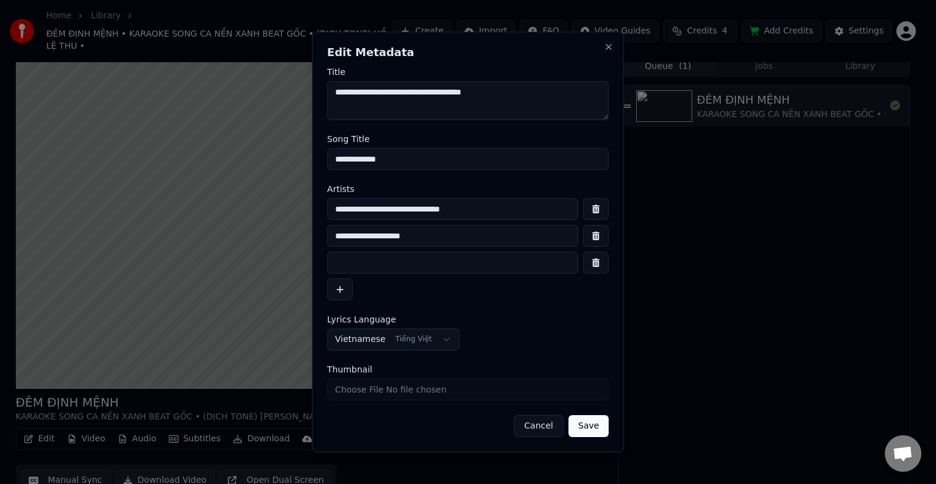
click at [508, 207] on input "**********" at bounding box center [452, 209] width 251 height 22
click at [380, 235] on input "**********" at bounding box center [452, 236] width 251 height 22
paste input "**"
click at [380, 235] on input "**********" at bounding box center [452, 236] width 251 height 22
type input "**********"
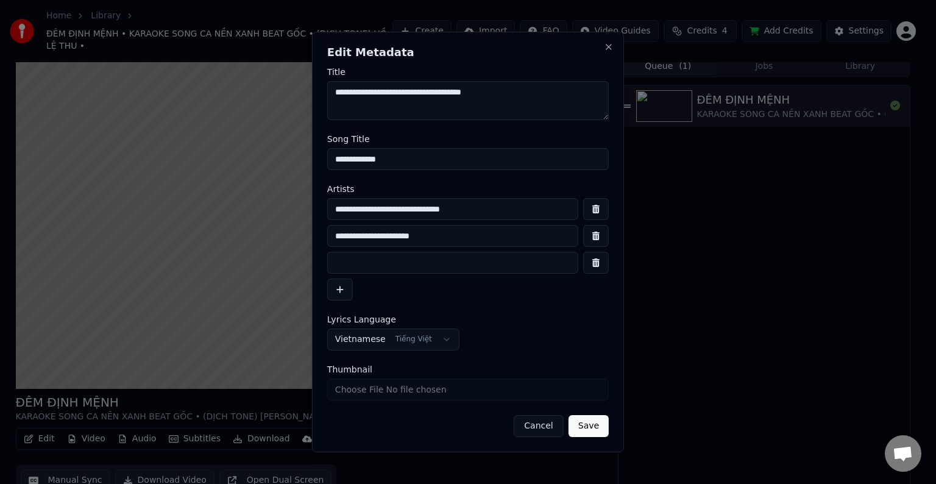
click at [593, 428] on button "Save" at bounding box center [589, 426] width 40 height 22
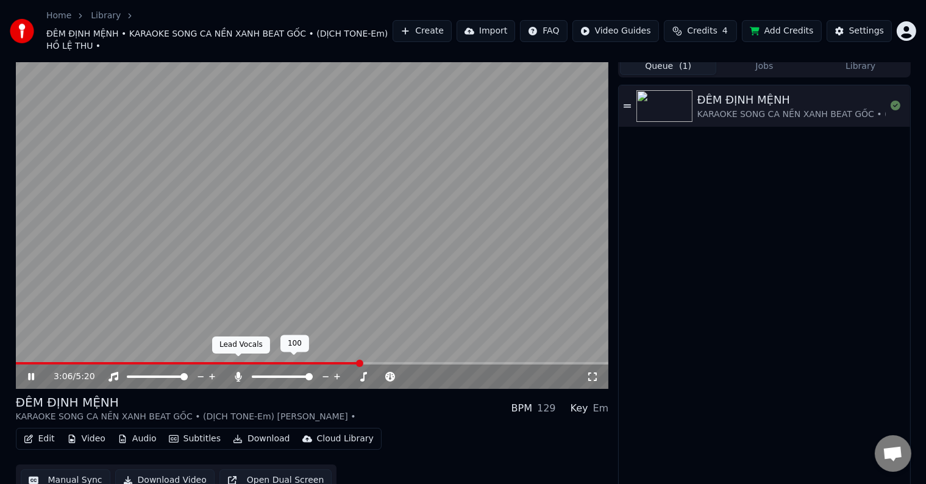
click at [239, 372] on icon at bounding box center [238, 377] width 7 height 10
click at [763, 46] on div "Home Library ĐÊM ĐỊNH MỆNH • KARAOKE SONG CA NỀN XANH BEAT GỐC • (DỊCH TONE-Em)…" at bounding box center [463, 31] width 926 height 62
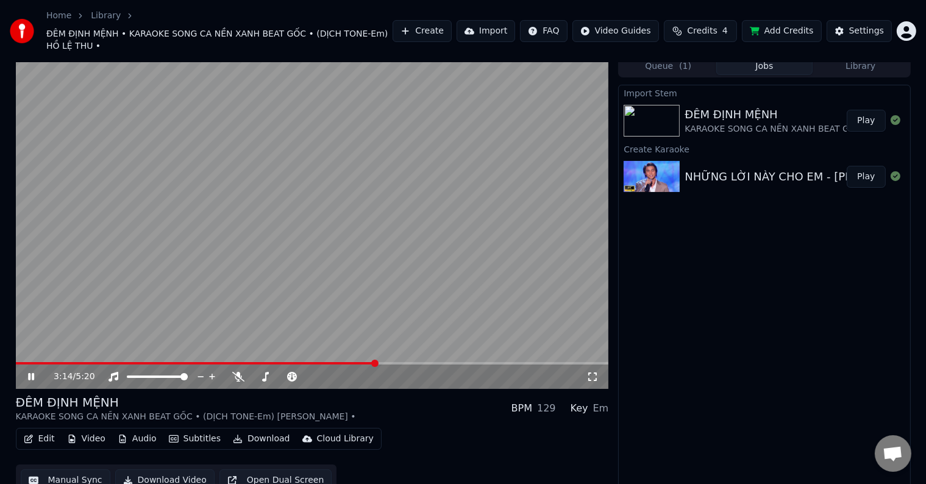
click at [764, 57] on button "Jobs" at bounding box center [764, 66] width 96 height 18
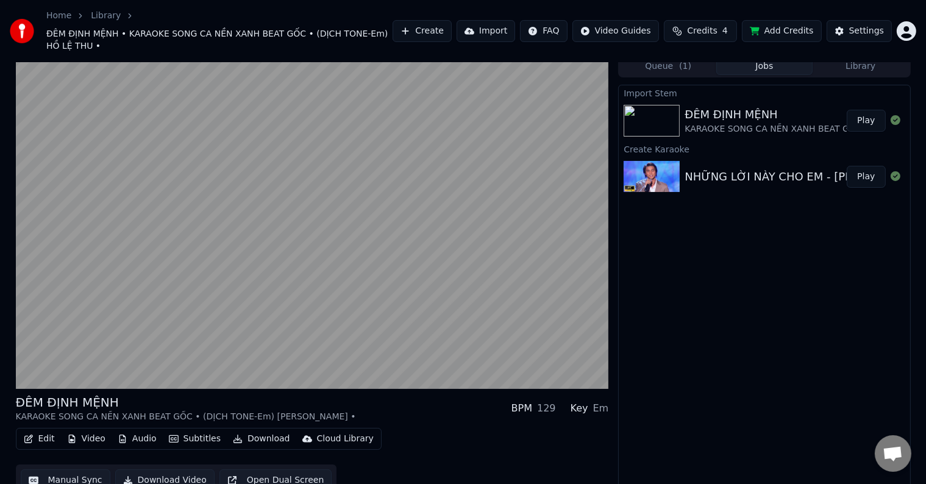
click at [772, 123] on div "KARAOKE SONG CA NỀN XANH BEAT GỐC • (DỊCH TONE) [PERSON_NAME] •" at bounding box center [847, 129] width 324 height 12
click at [725, 110] on div "ĐÊM ĐỊNH MỆNH" at bounding box center [847, 114] width 324 height 17
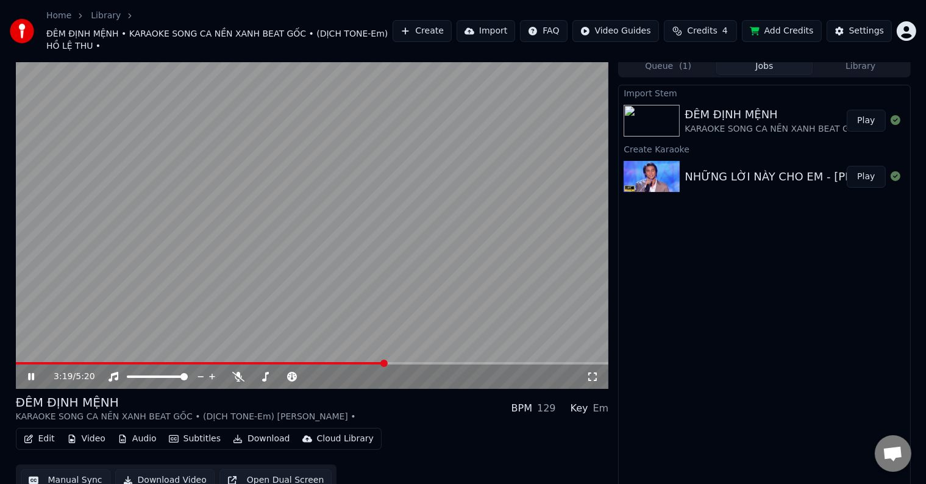
click at [863, 48] on div "Home Library ĐÊM ĐỊNH MỆNH • KARAOKE SONG CA NỀN XANH BEAT GỐC • (DỊCH TONE-Em)…" at bounding box center [463, 31] width 926 height 62
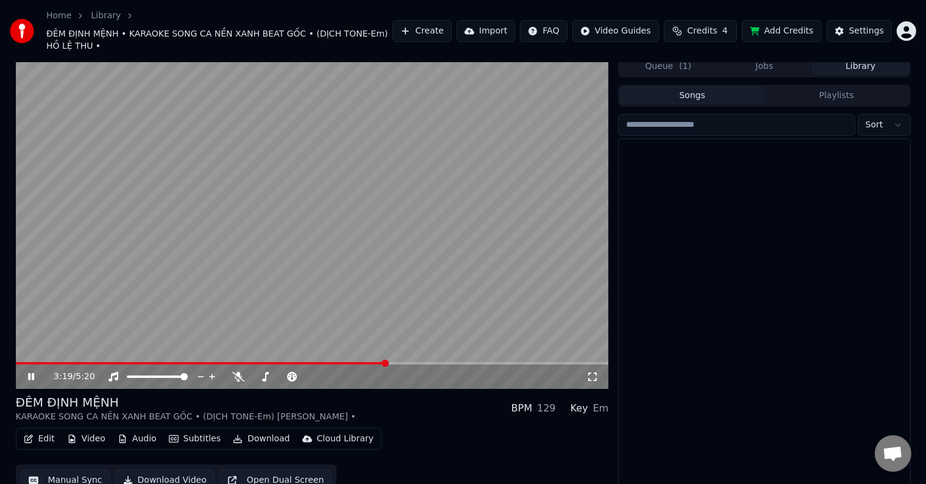
click at [864, 57] on button "Library" at bounding box center [861, 66] width 96 height 18
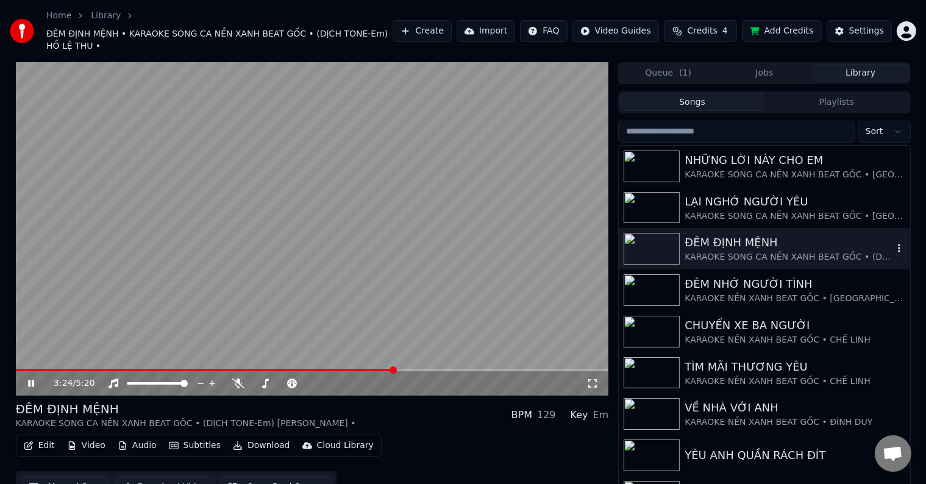
click at [753, 237] on div "ĐÊM ĐỊNH MỆNH" at bounding box center [789, 242] width 208 height 17
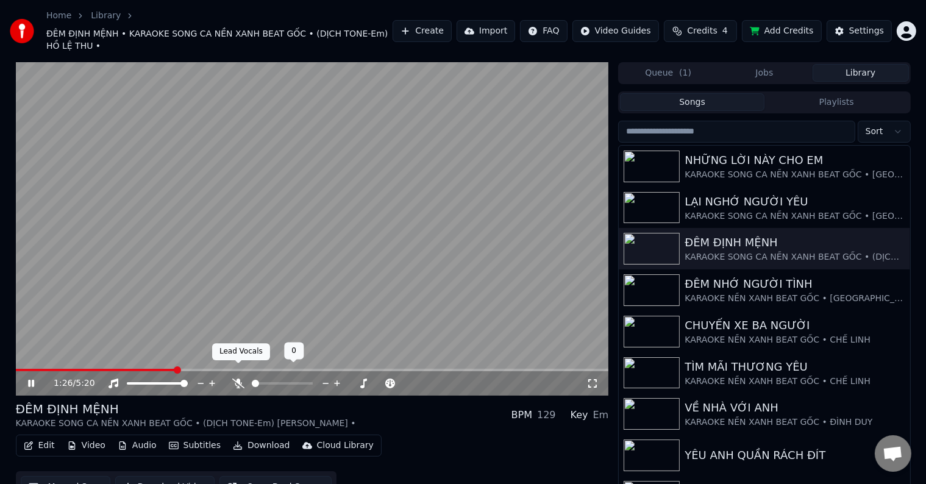
click at [235, 379] on icon at bounding box center [238, 384] width 12 height 10
click at [27, 355] on video at bounding box center [312, 228] width 593 height 333
